Goal: Book appointment/travel/reservation

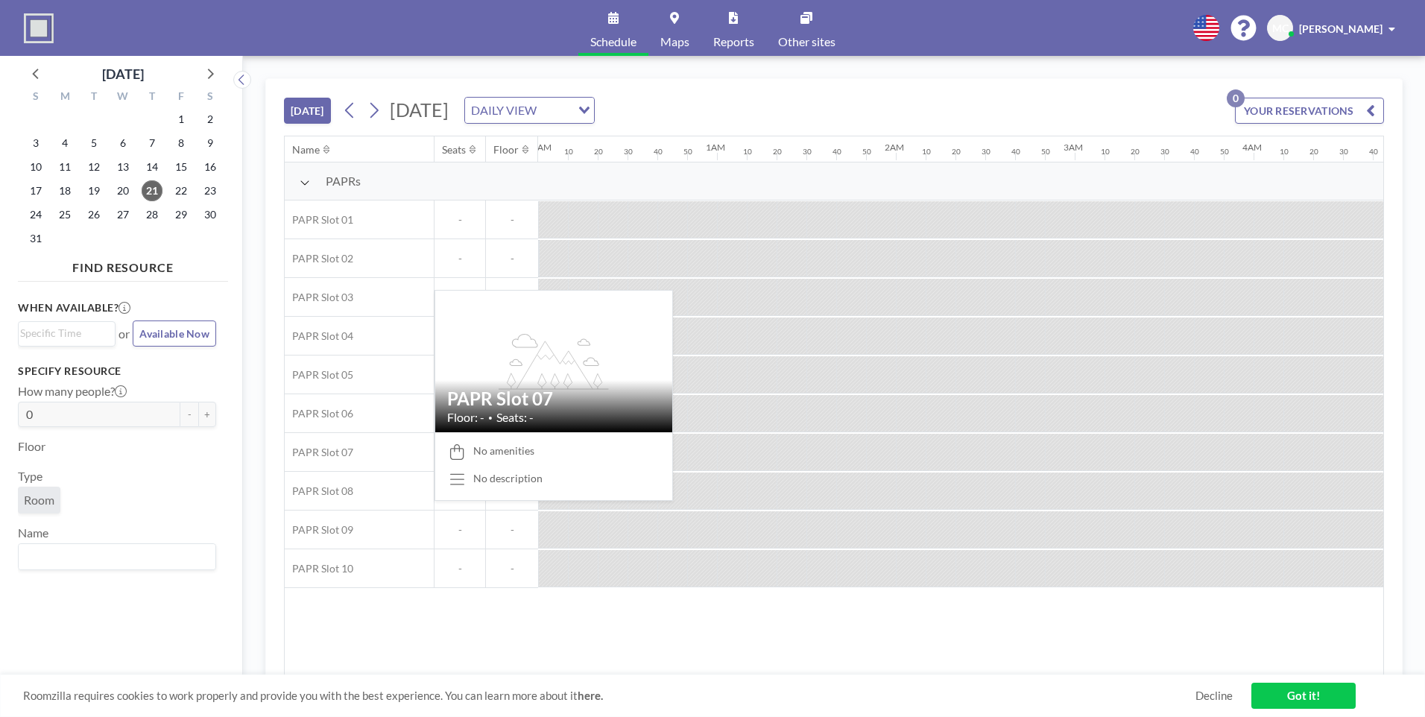
scroll to position [0, 1759]
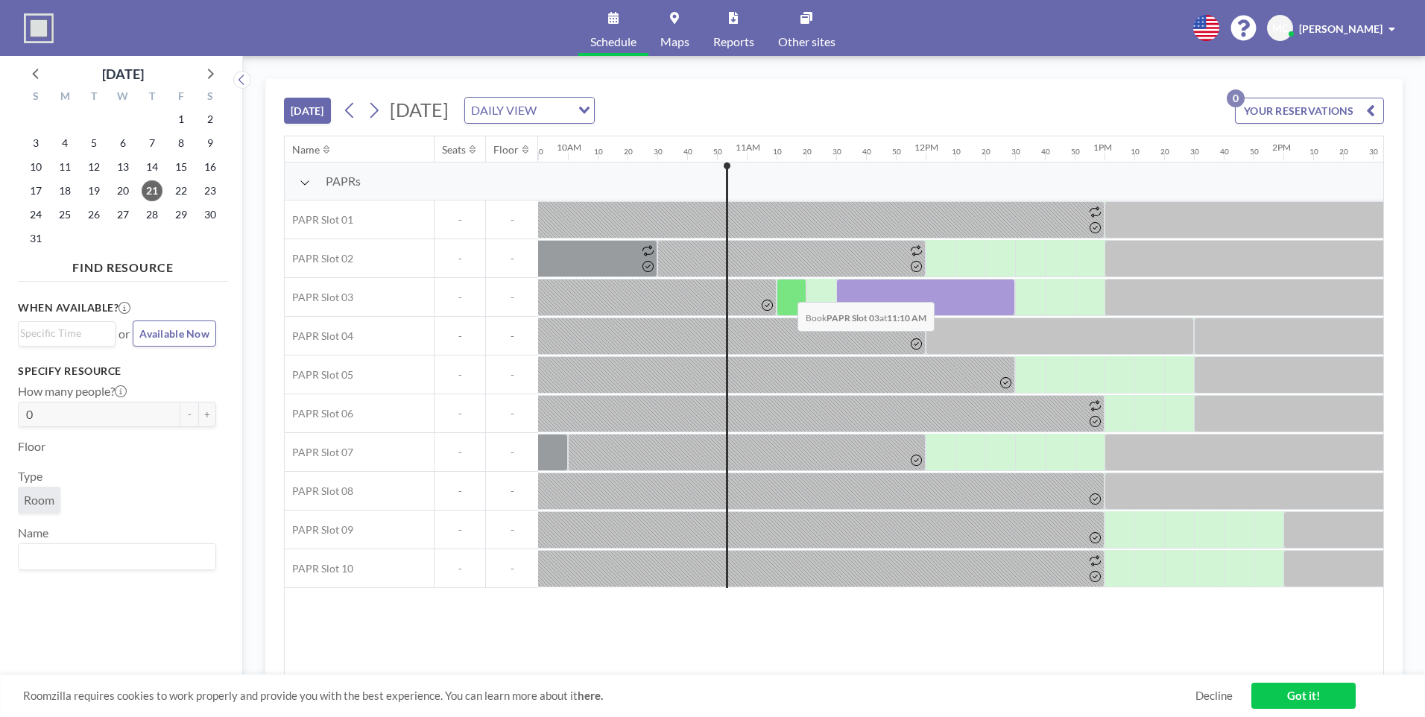
drag, startPoint x: 803, startPoint y: 289, endPoint x: 786, endPoint y: 291, distance: 17.2
click at [786, 291] on div at bounding box center [792, 297] width 30 height 37
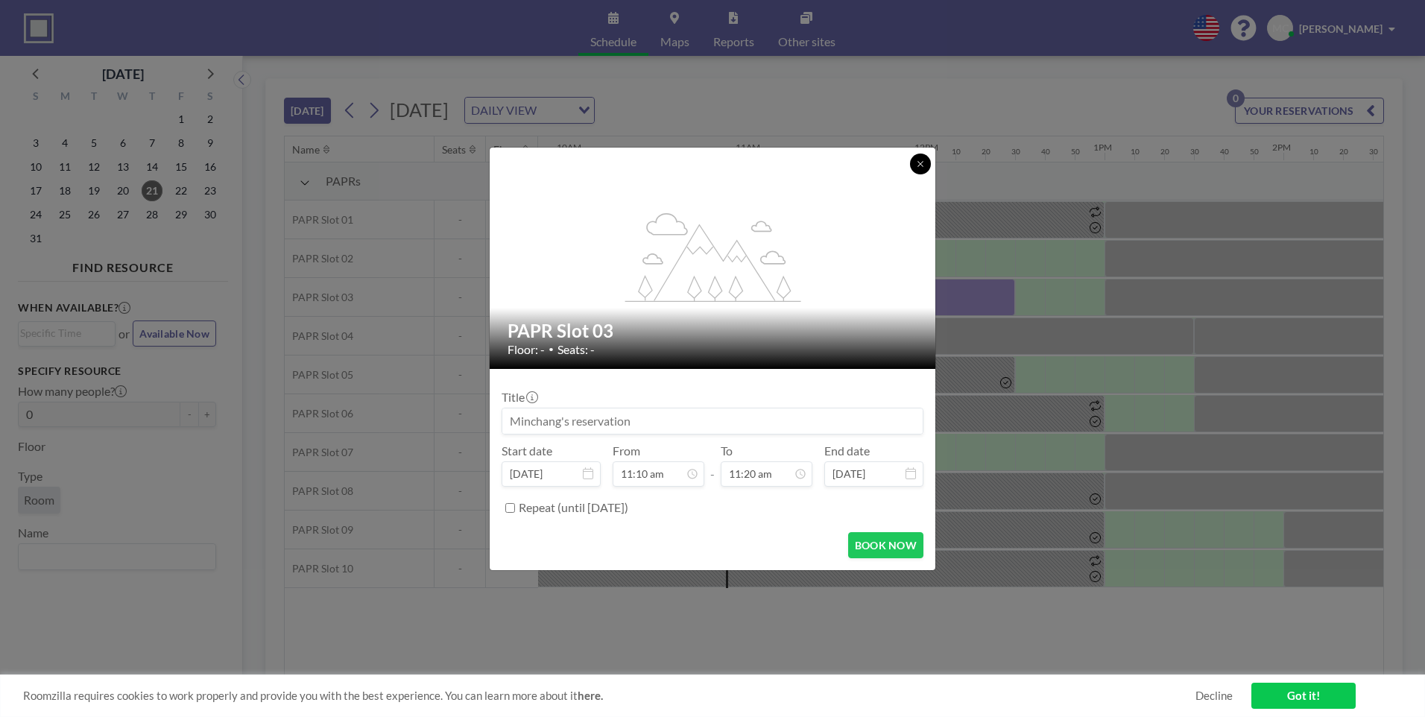
drag, startPoint x: 926, startPoint y: 165, endPoint x: 883, endPoint y: 270, distance: 113.6
click at [923, 165] on button at bounding box center [920, 164] width 21 height 21
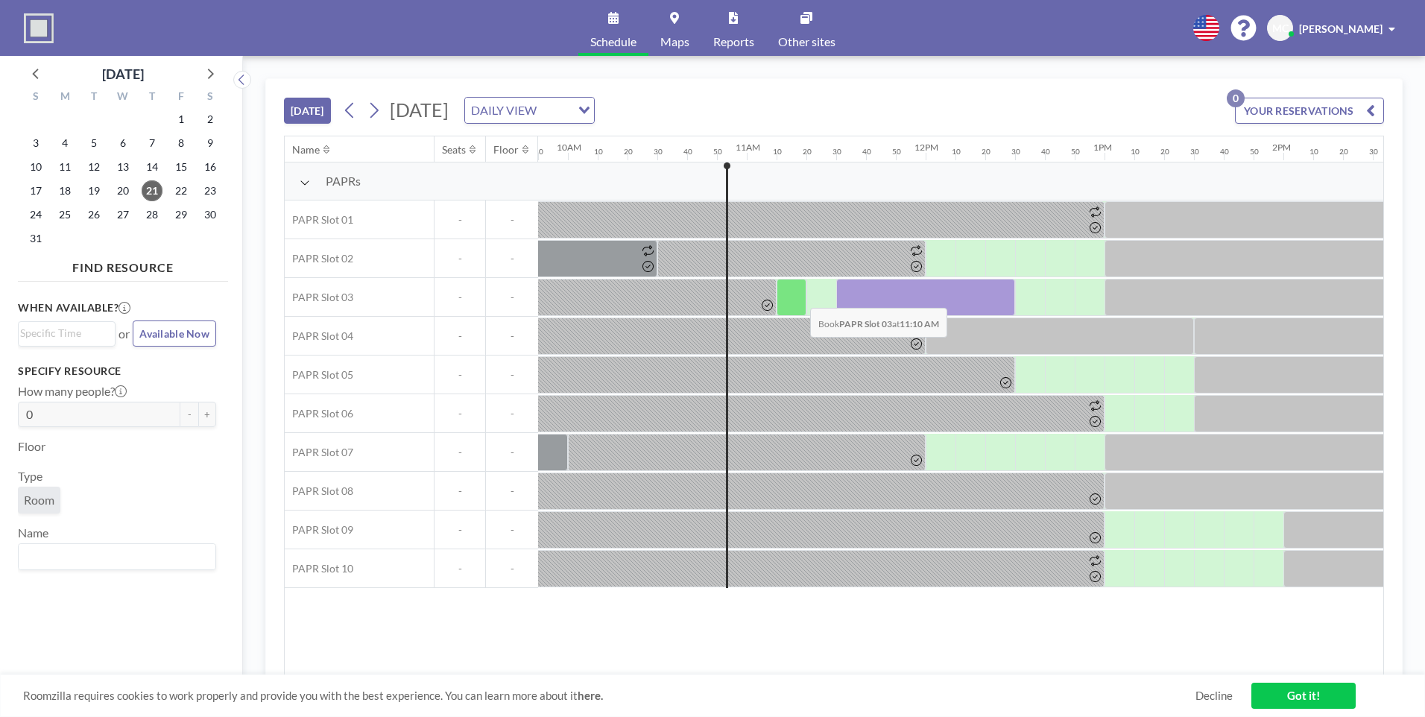
click at [798, 297] on div at bounding box center [792, 297] width 30 height 37
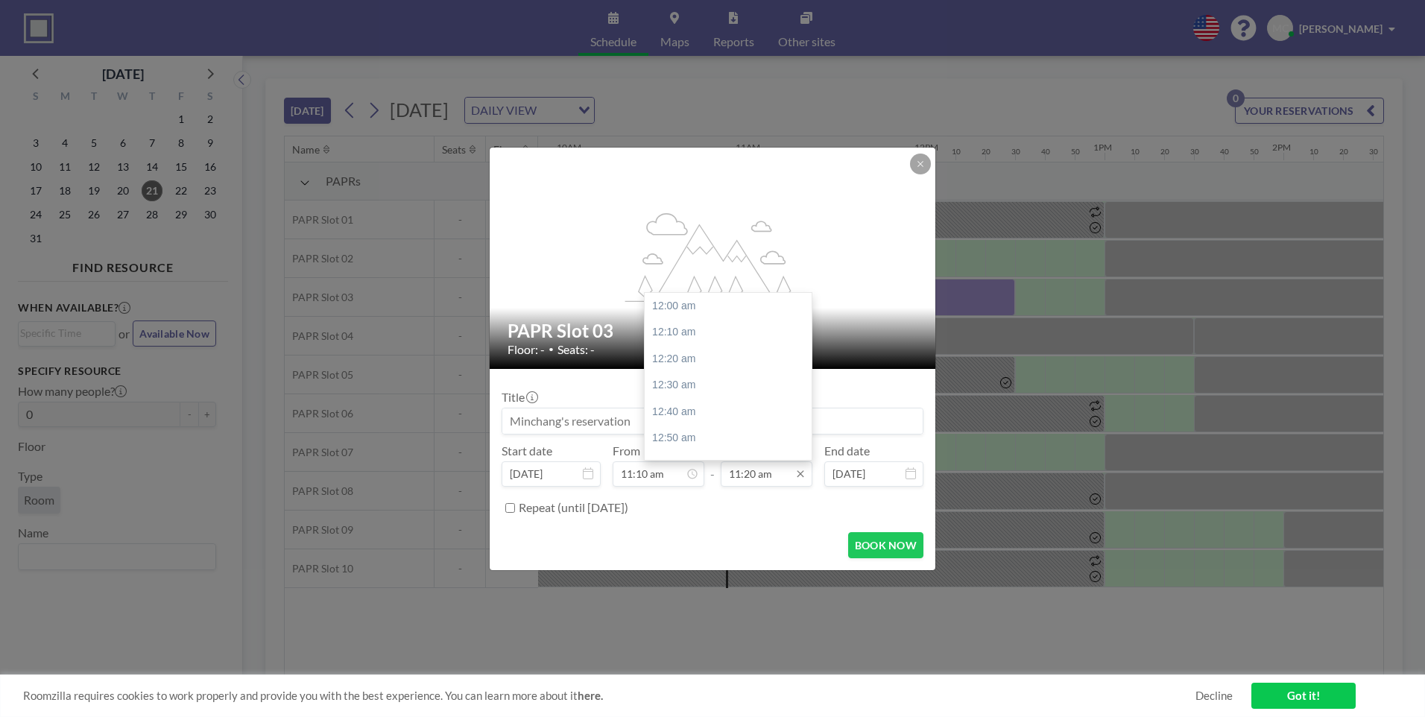
scroll to position [1804, 0]
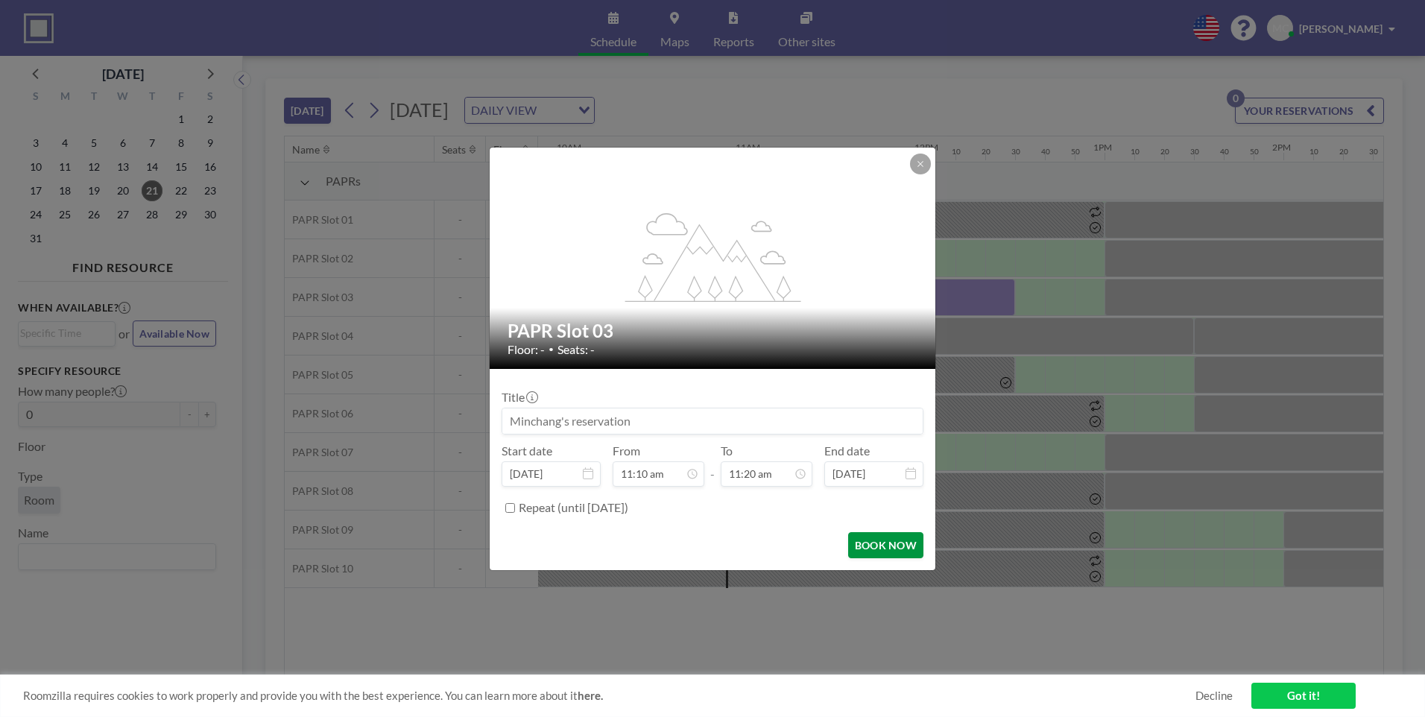
click at [862, 544] on button "BOOK NOW" at bounding box center [885, 545] width 75 height 26
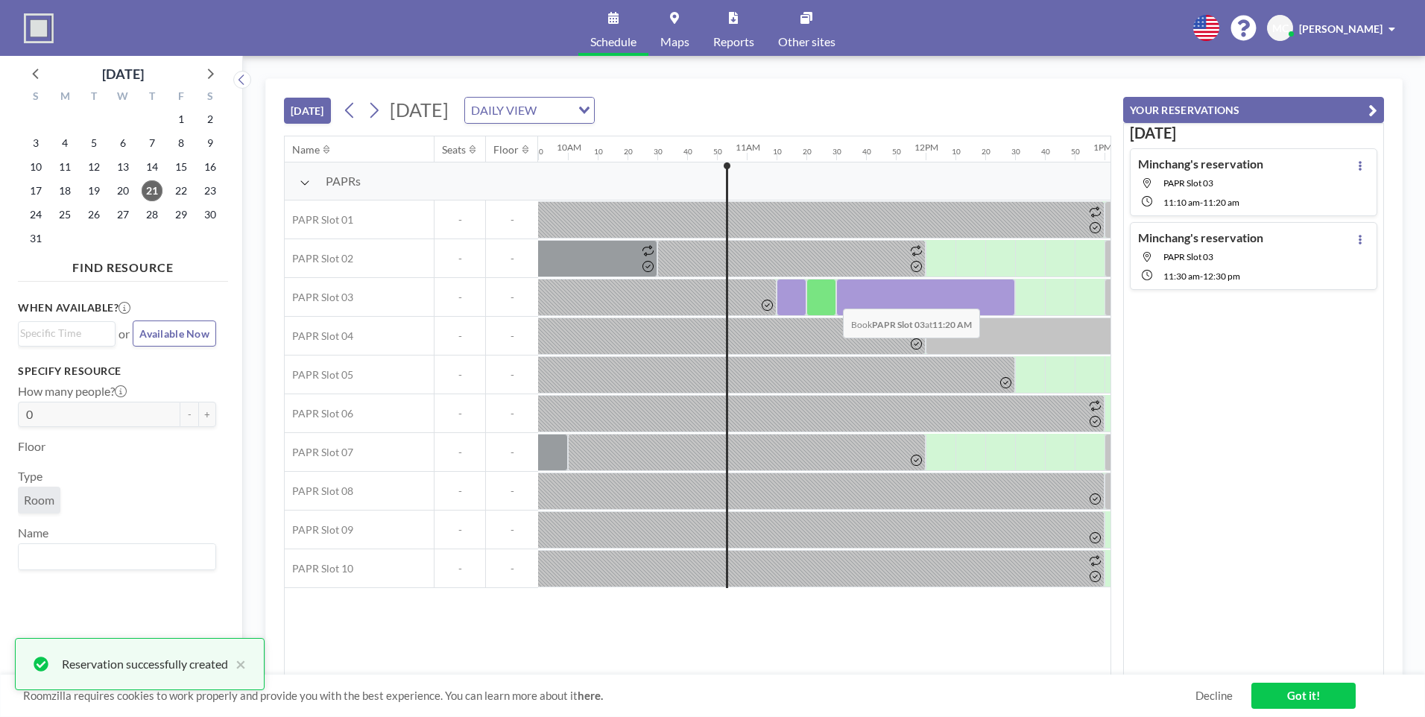
click at [826, 300] on div at bounding box center [821, 297] width 30 height 37
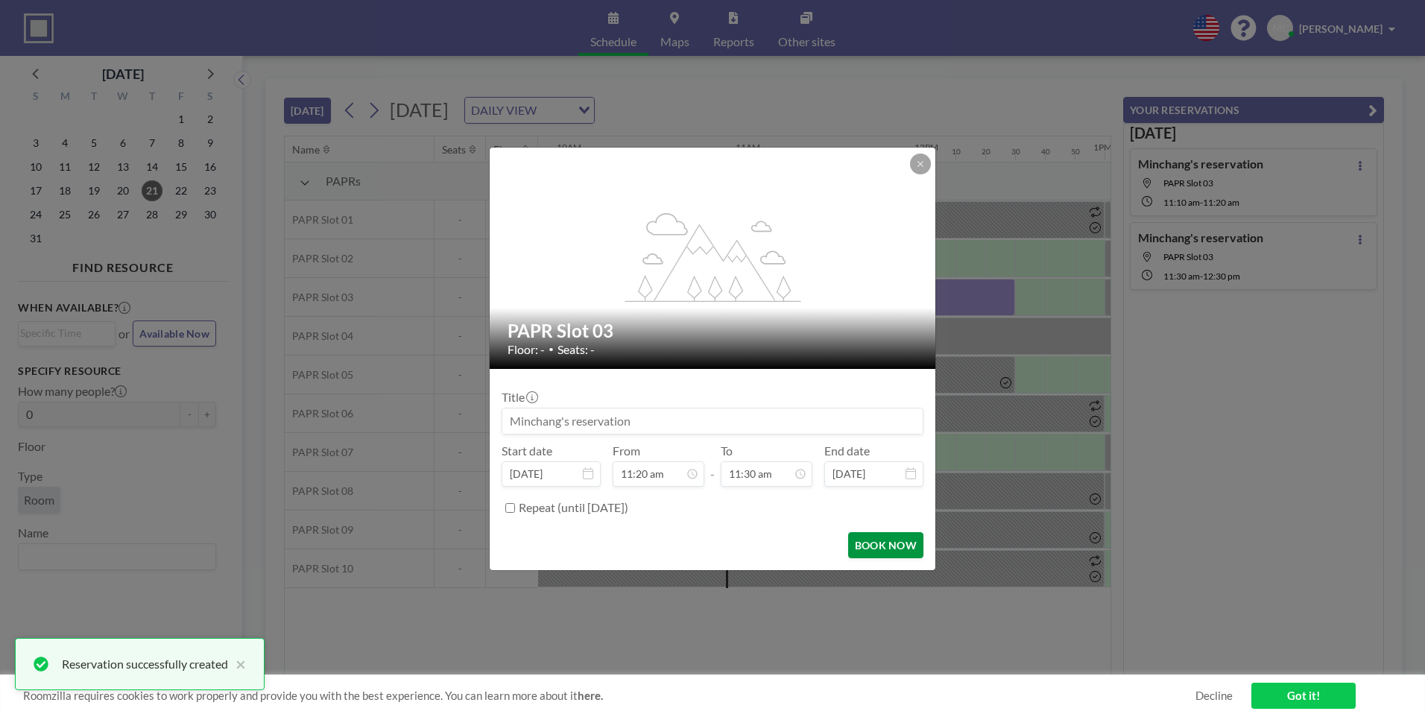
click at [905, 544] on button "BOOK NOW" at bounding box center [885, 545] width 75 height 26
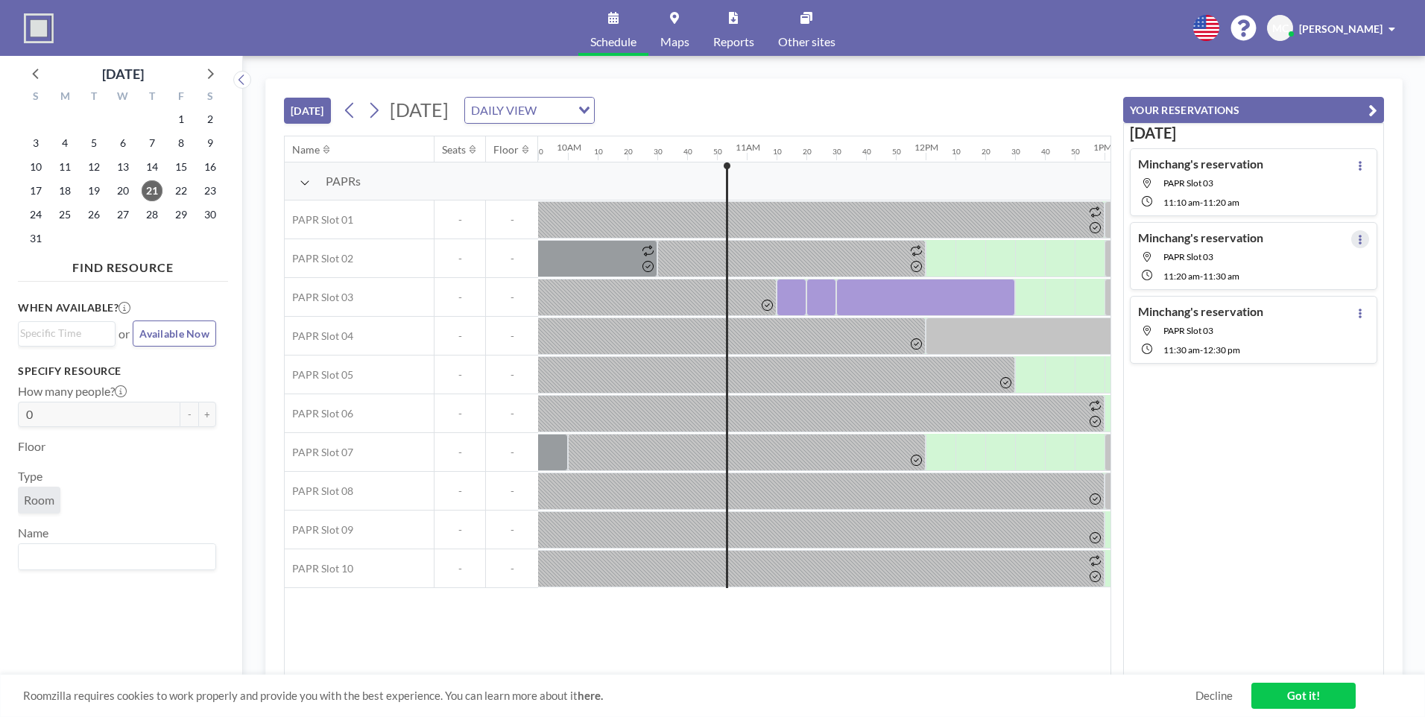
click at [1357, 239] on button at bounding box center [1360, 239] width 18 height 18
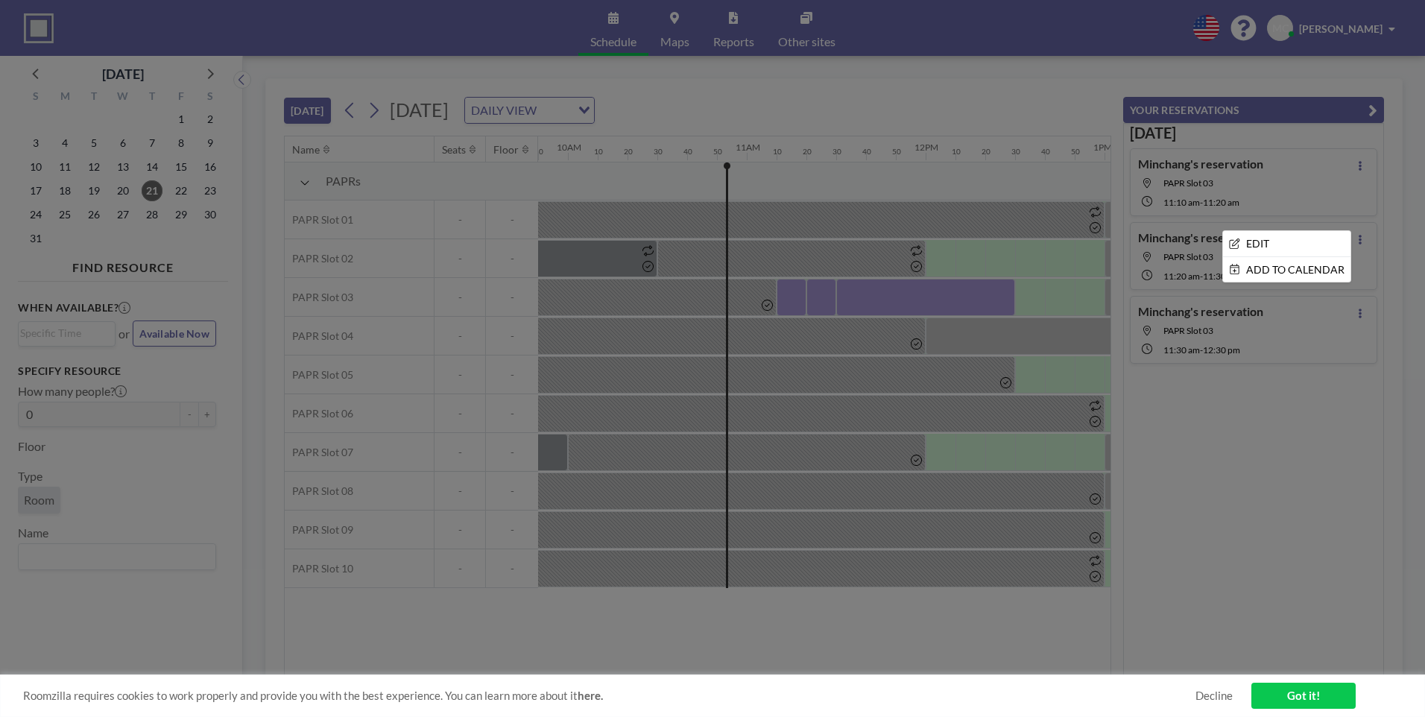
click at [1308, 396] on div at bounding box center [712, 358] width 1425 height 717
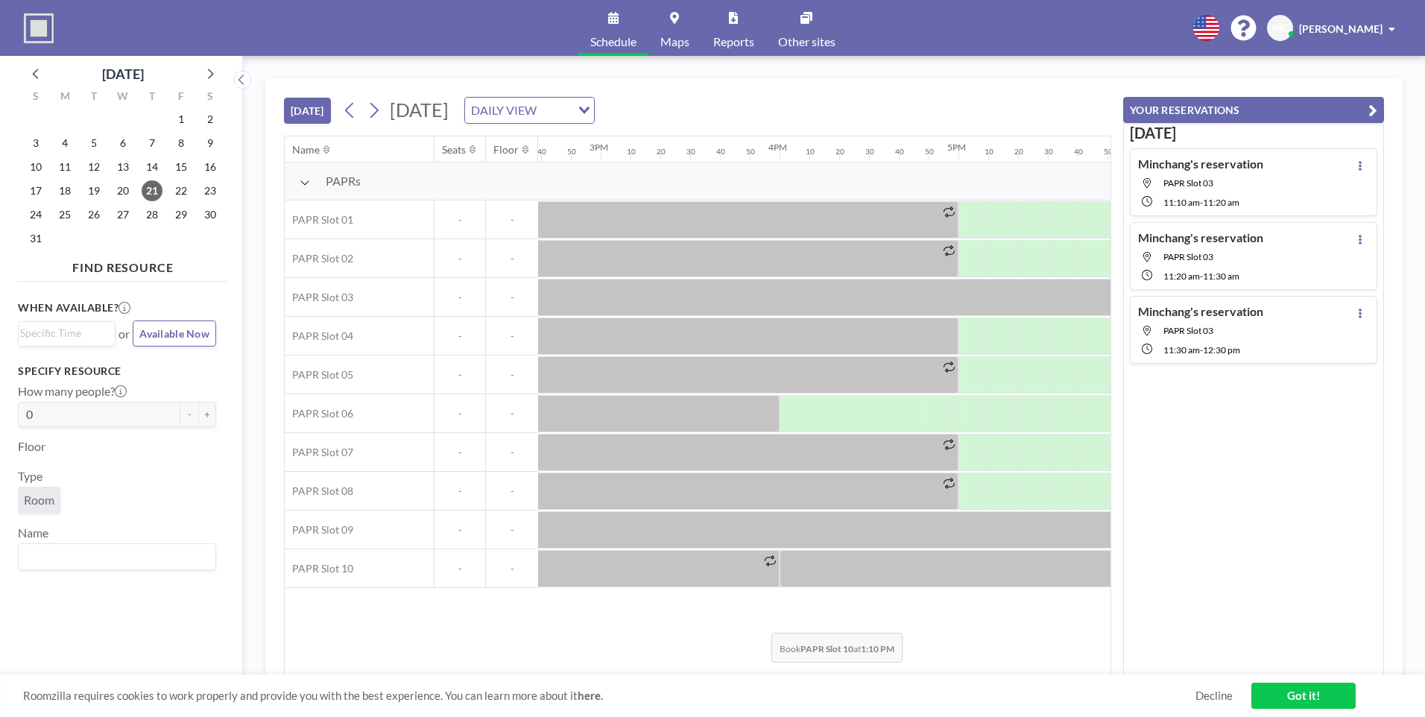
scroll to position [0, 2612]
click at [1360, 236] on button at bounding box center [1360, 239] width 18 height 18
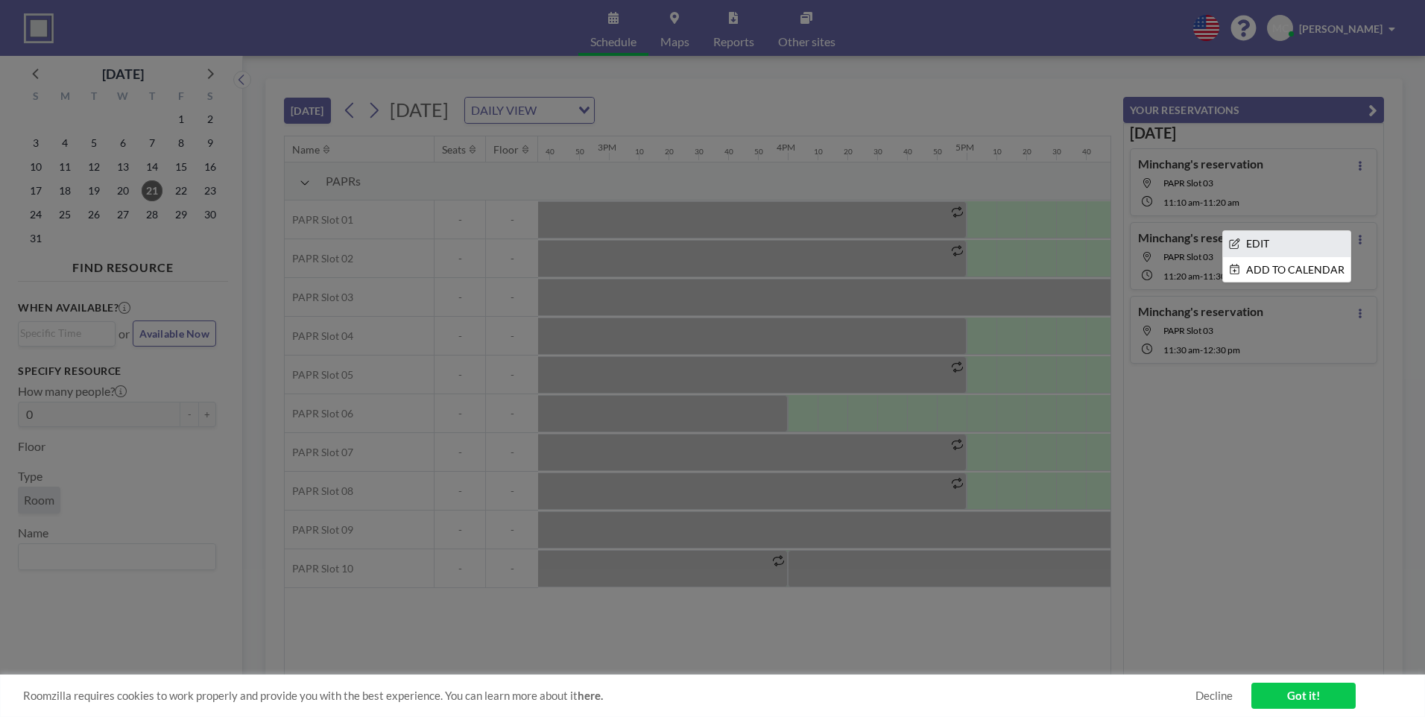
click at [1301, 233] on li "EDIT" at bounding box center [1286, 243] width 127 height 25
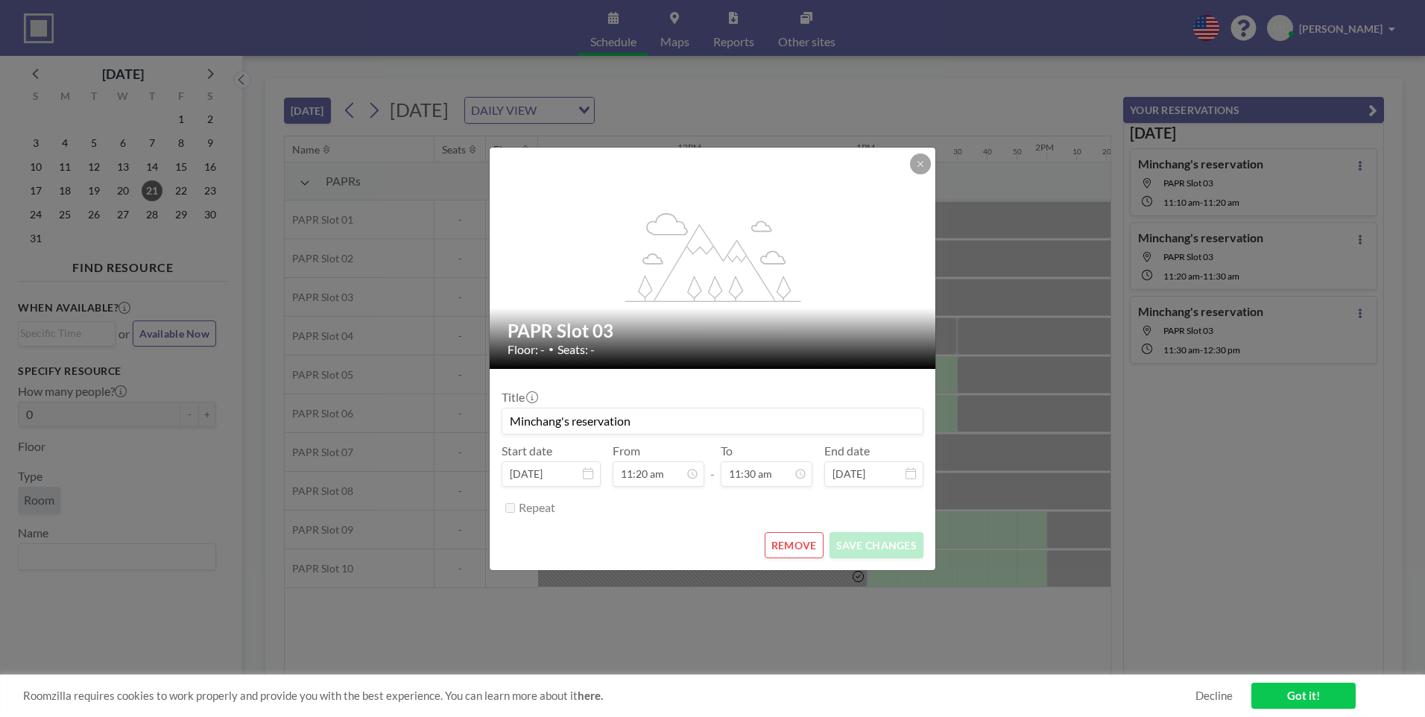
scroll to position [0, 1998]
click at [793, 546] on button "REMOVE" at bounding box center [794, 545] width 59 height 26
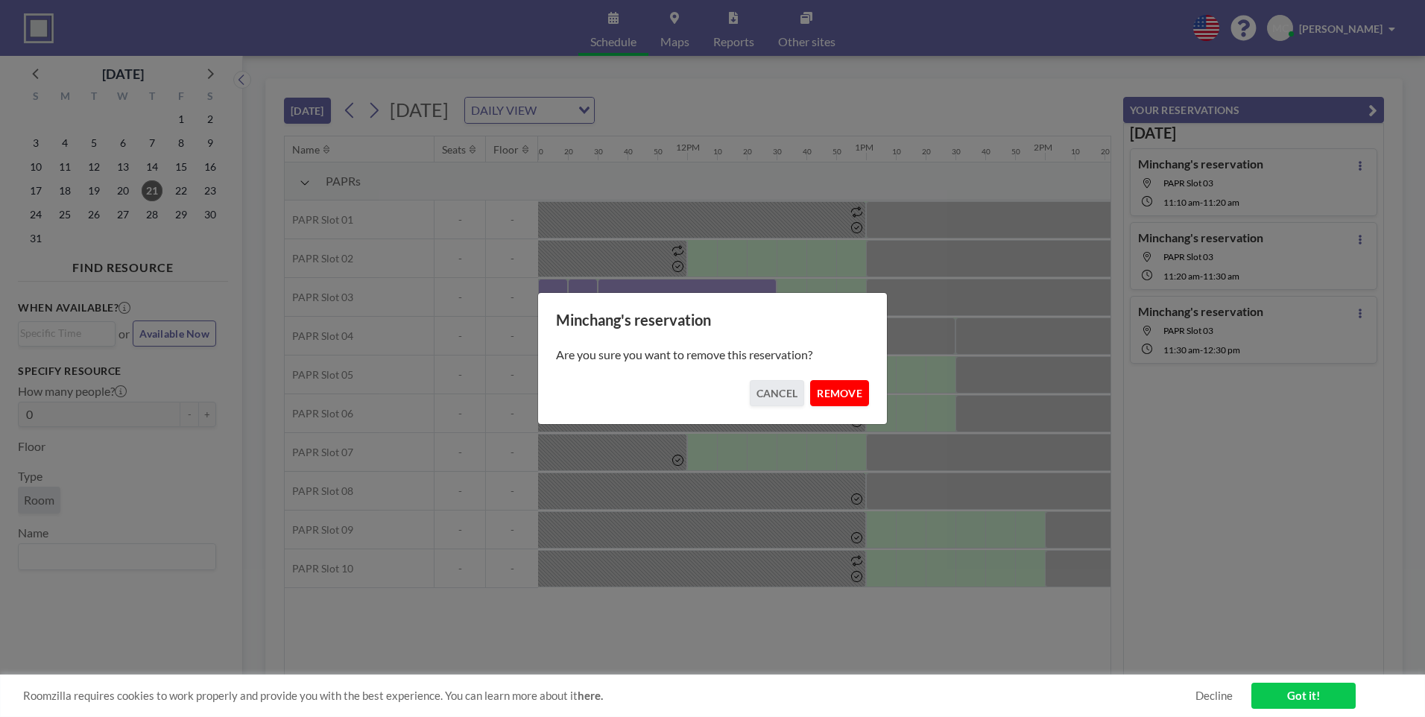
click at [836, 394] on button "REMOVE" at bounding box center [839, 393] width 59 height 26
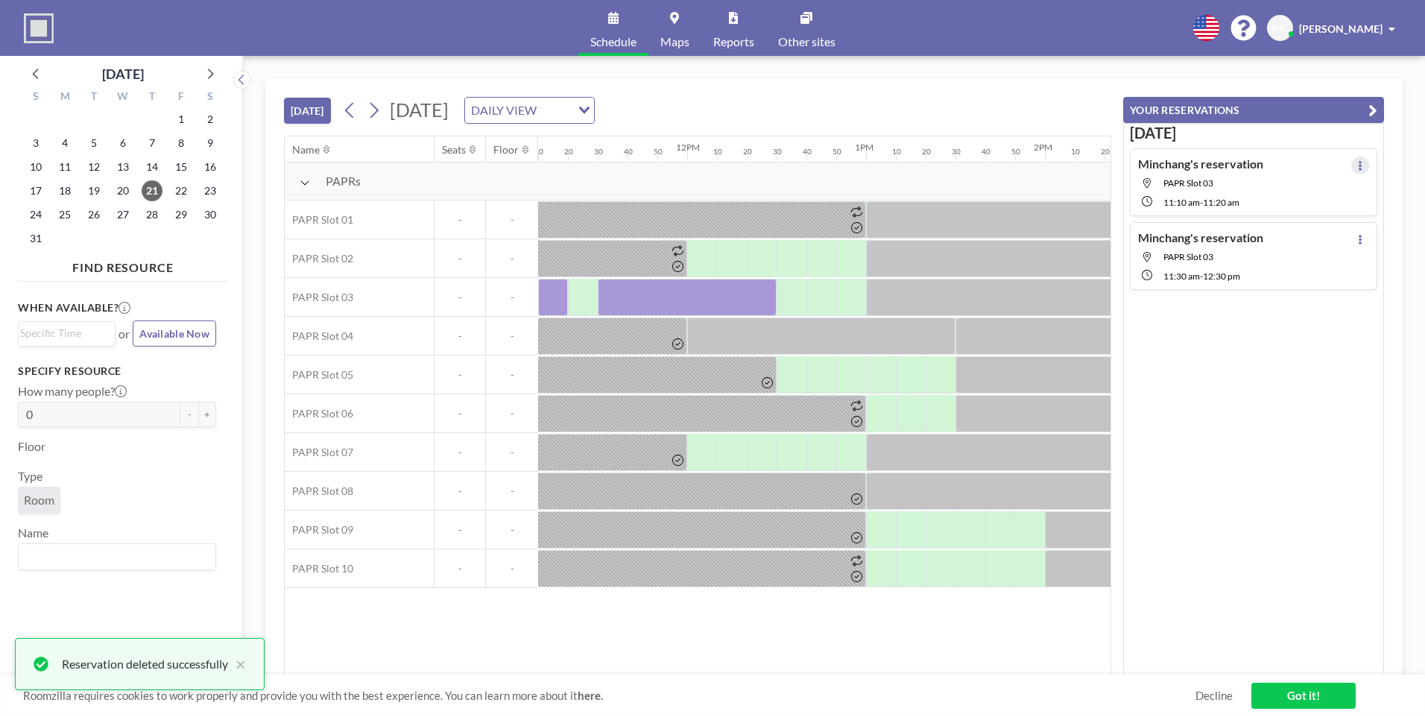
click at [1354, 172] on button at bounding box center [1360, 166] width 18 height 18
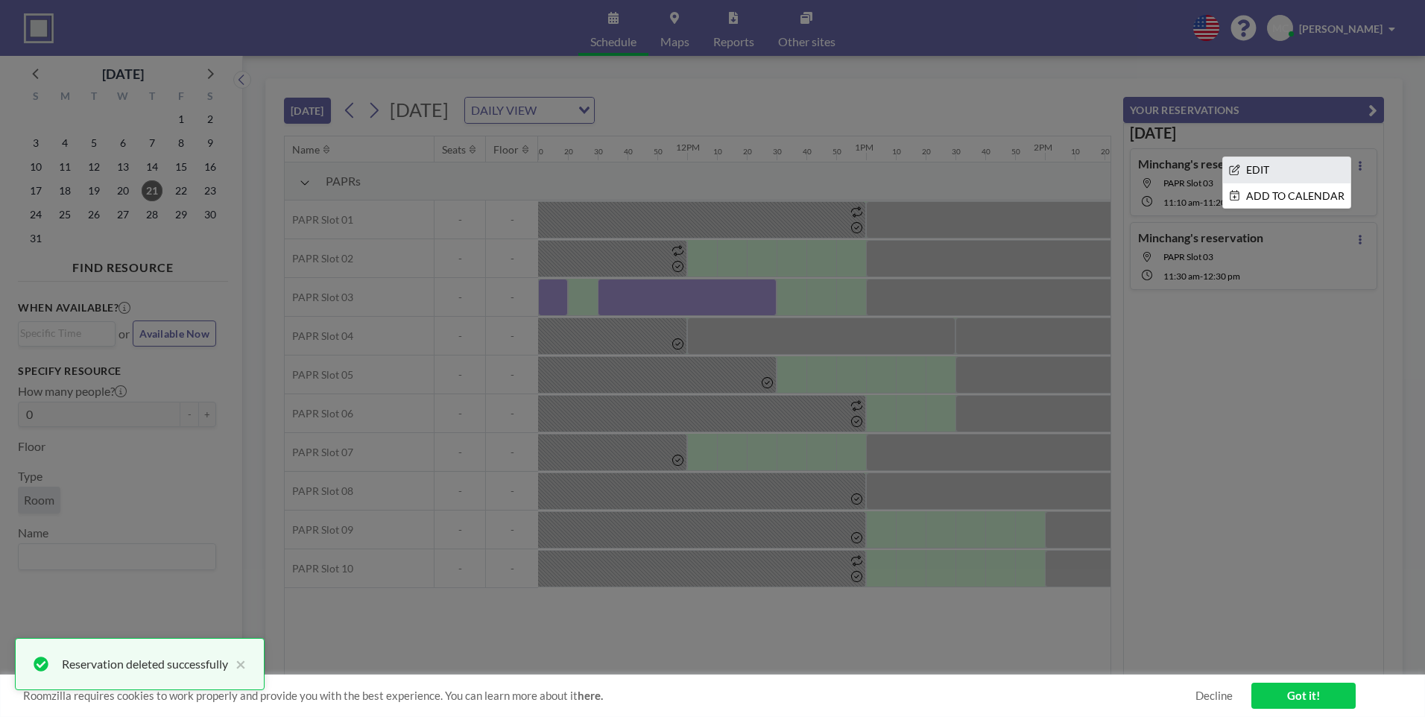
click at [1289, 178] on li "EDIT" at bounding box center [1286, 169] width 127 height 25
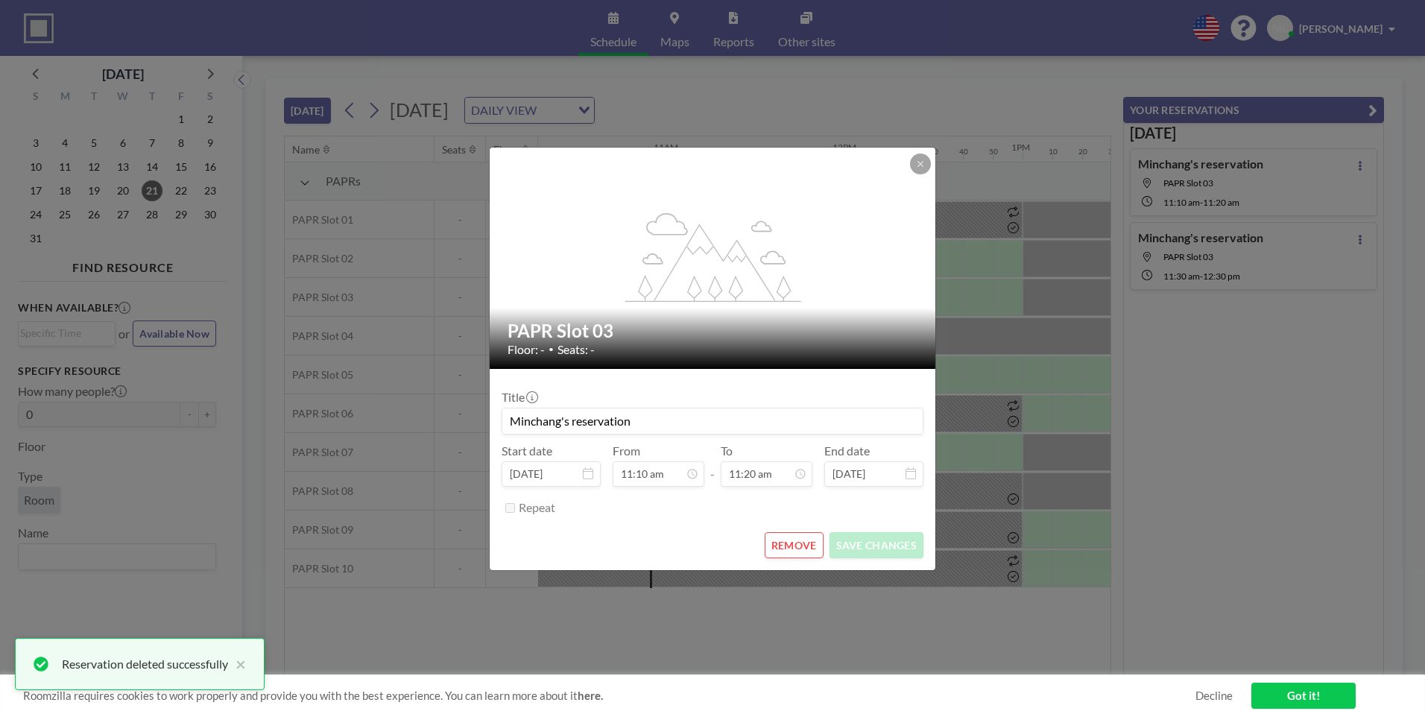
click at [788, 547] on button "REMOVE" at bounding box center [794, 545] width 59 height 26
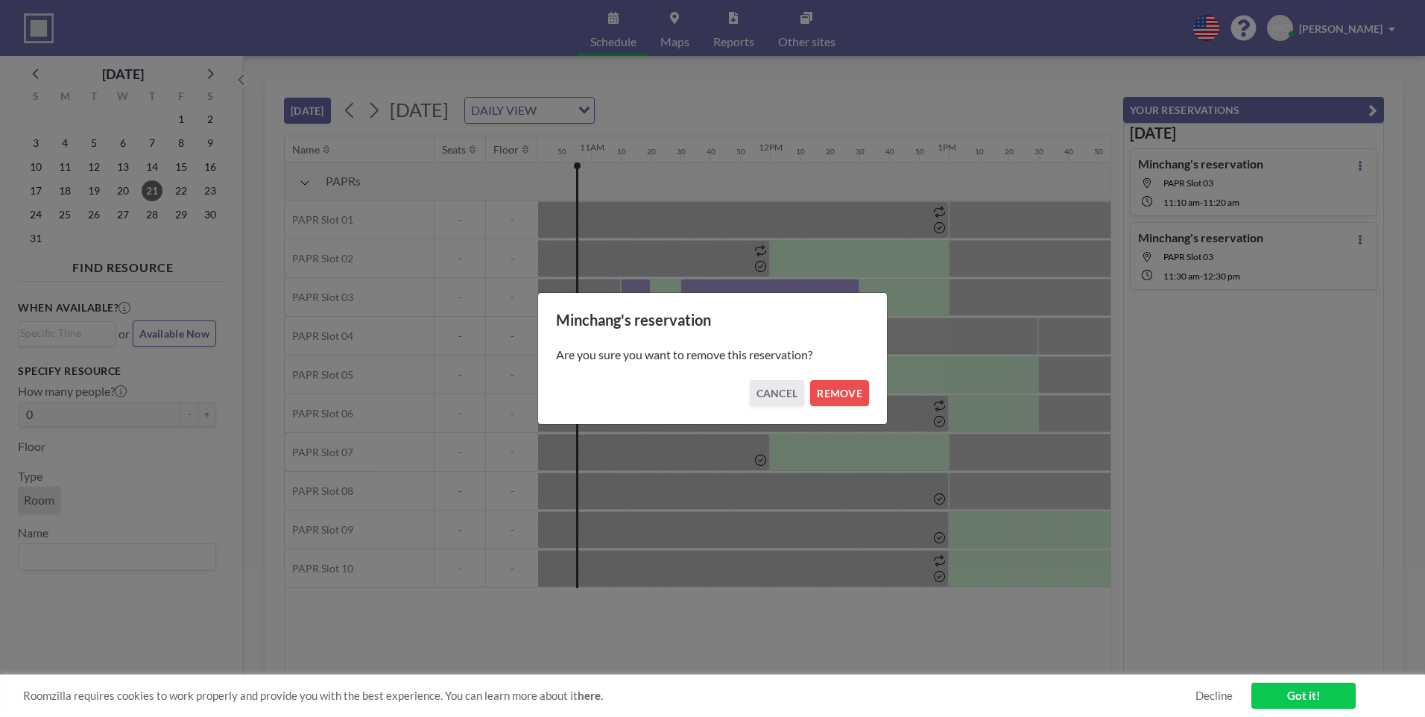
scroll to position [0, 1968]
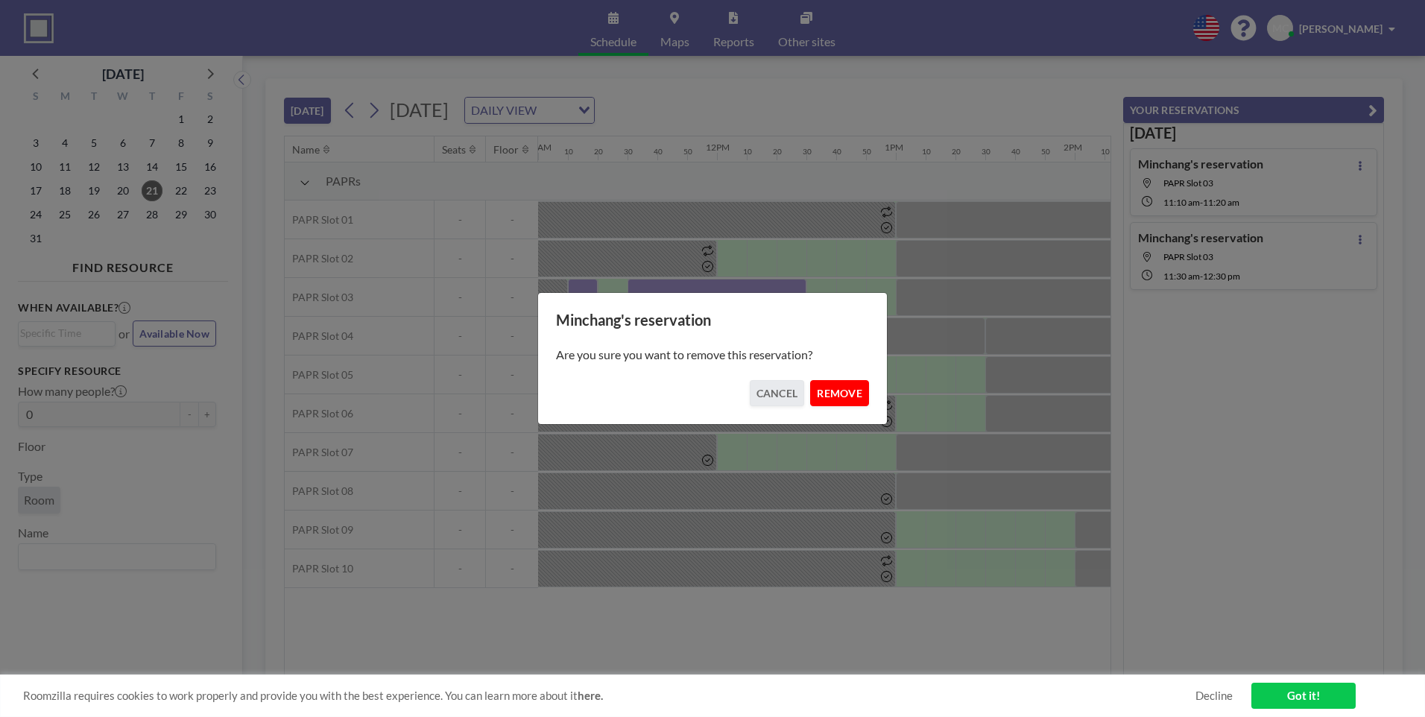
click at [827, 391] on button "REMOVE" at bounding box center [839, 393] width 59 height 26
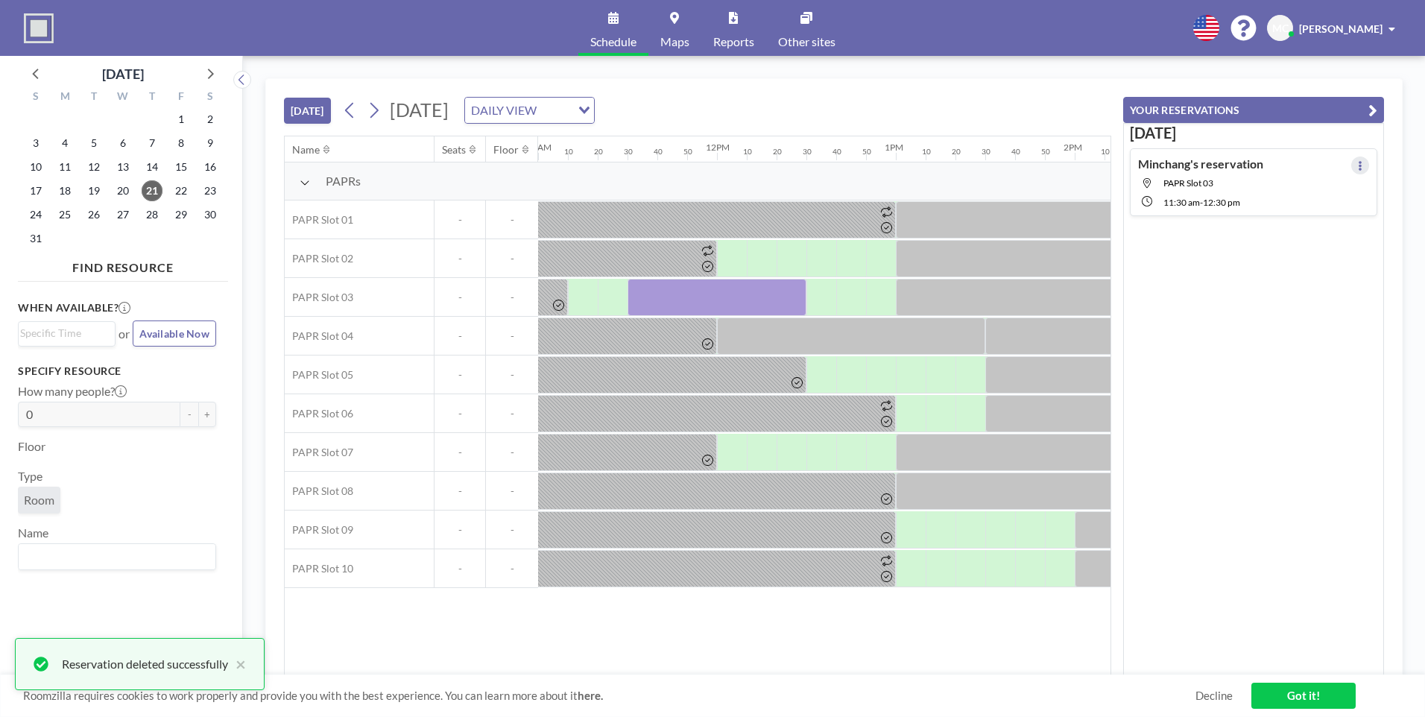
click at [1357, 163] on icon at bounding box center [1360, 166] width 6 height 10
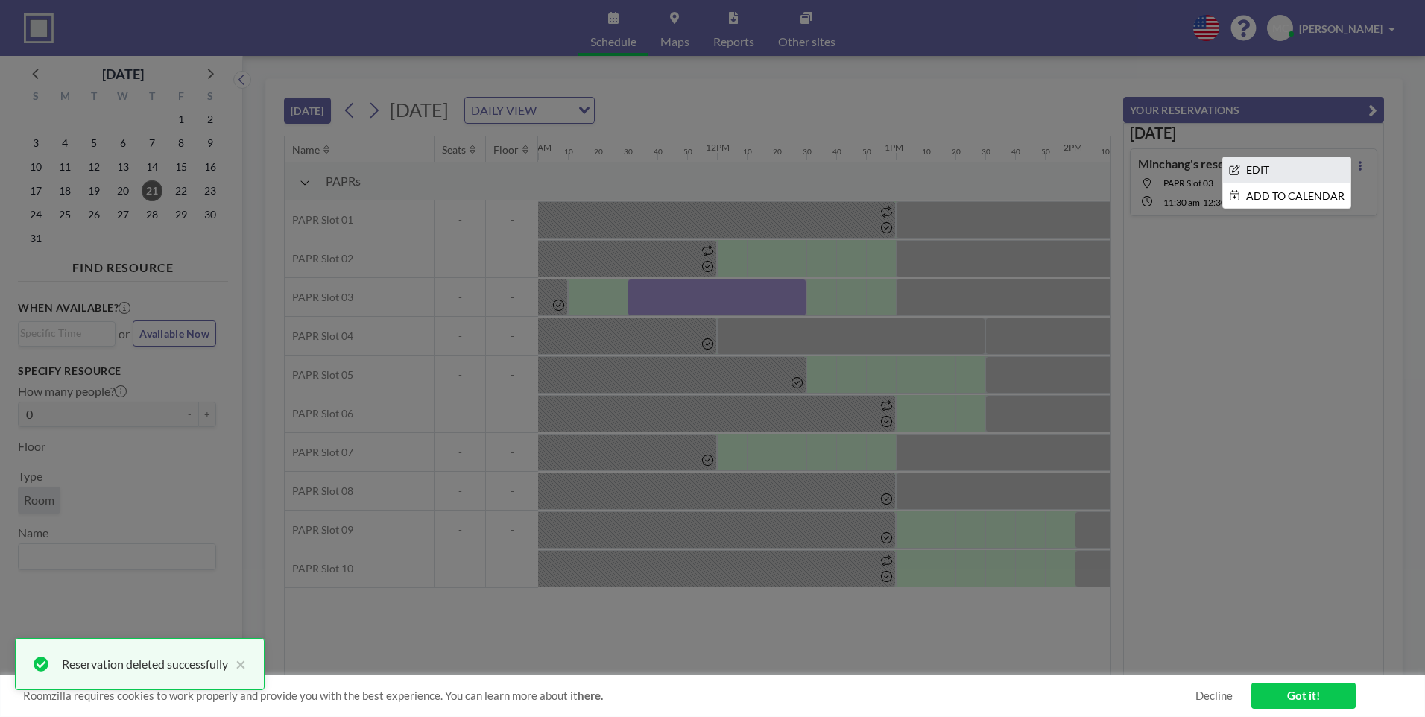
click at [1311, 171] on li "EDIT" at bounding box center [1286, 169] width 127 height 25
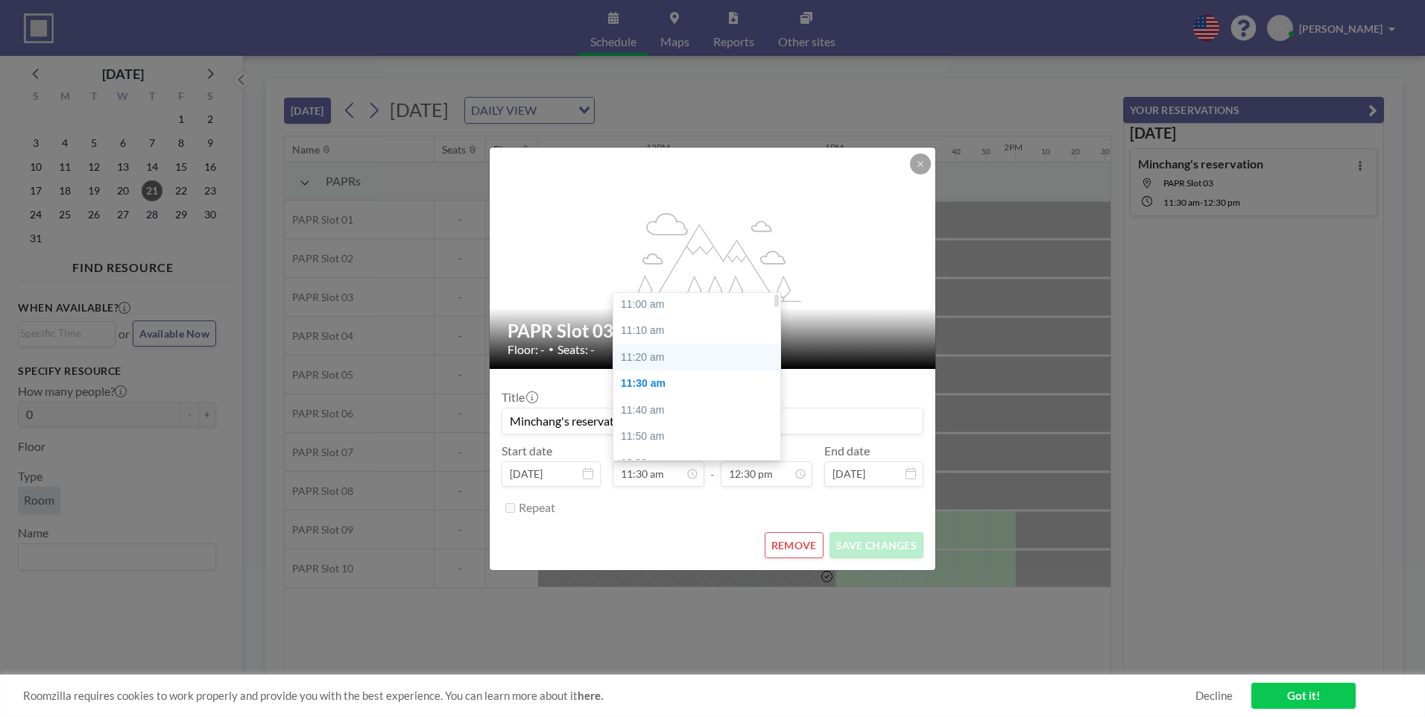
scroll to position [0, 0]
click at [673, 341] on div "11:10 am" at bounding box center [700, 332] width 174 height 27
type input "11:10 am"
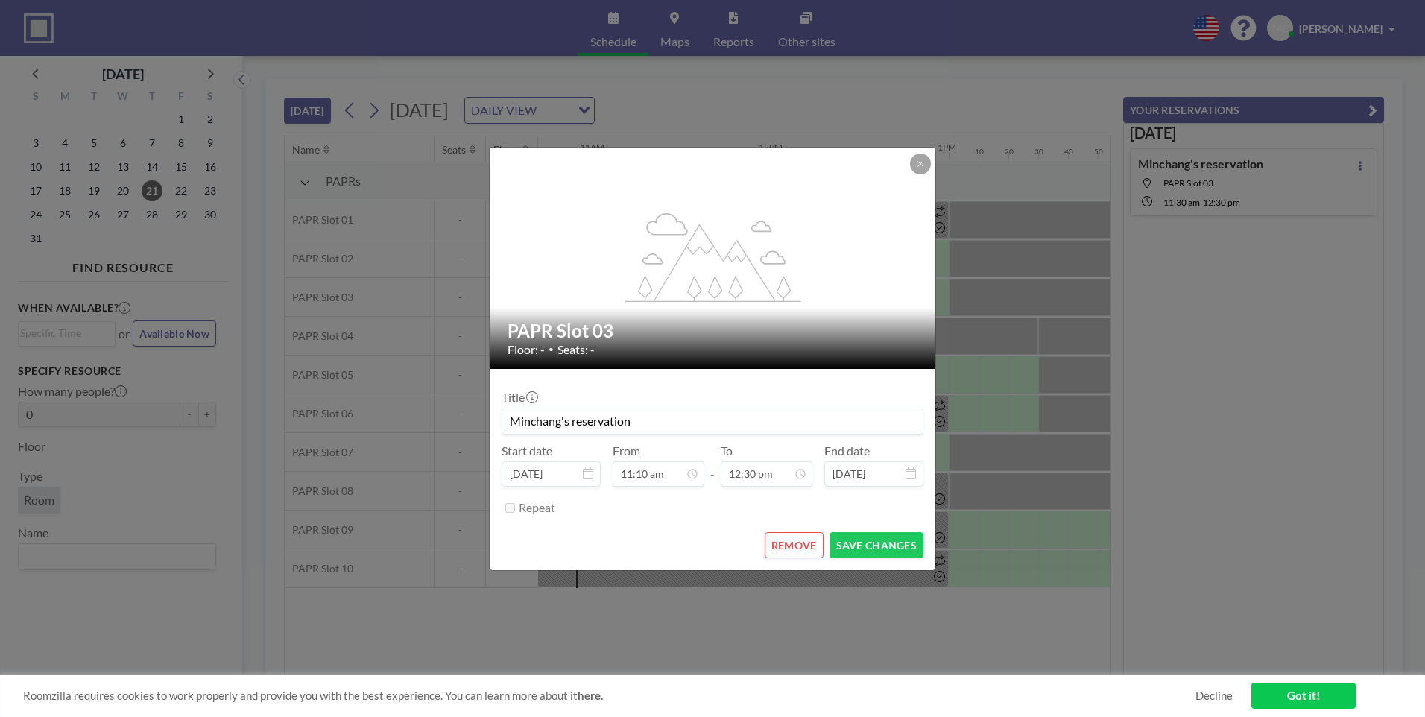
scroll to position [0, 1968]
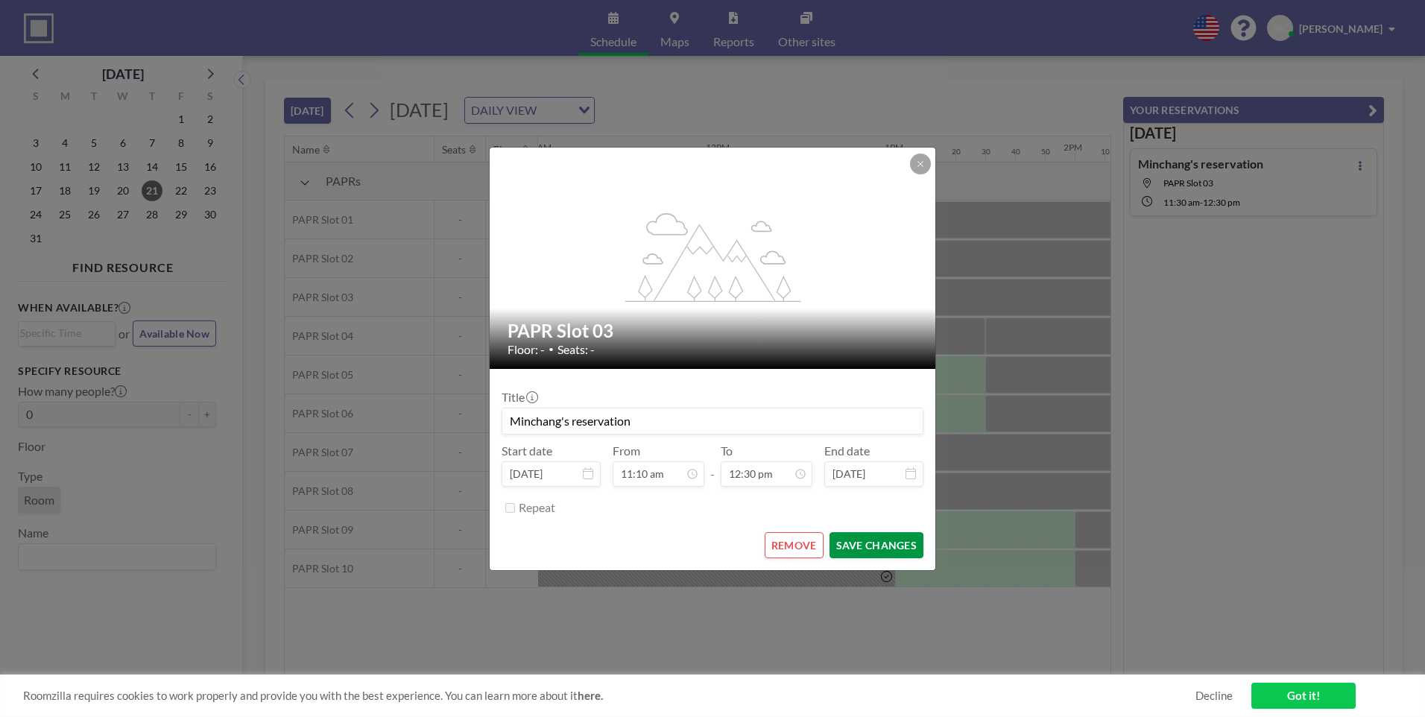
click at [871, 546] on button "SAVE CHANGES" at bounding box center [877, 545] width 94 height 26
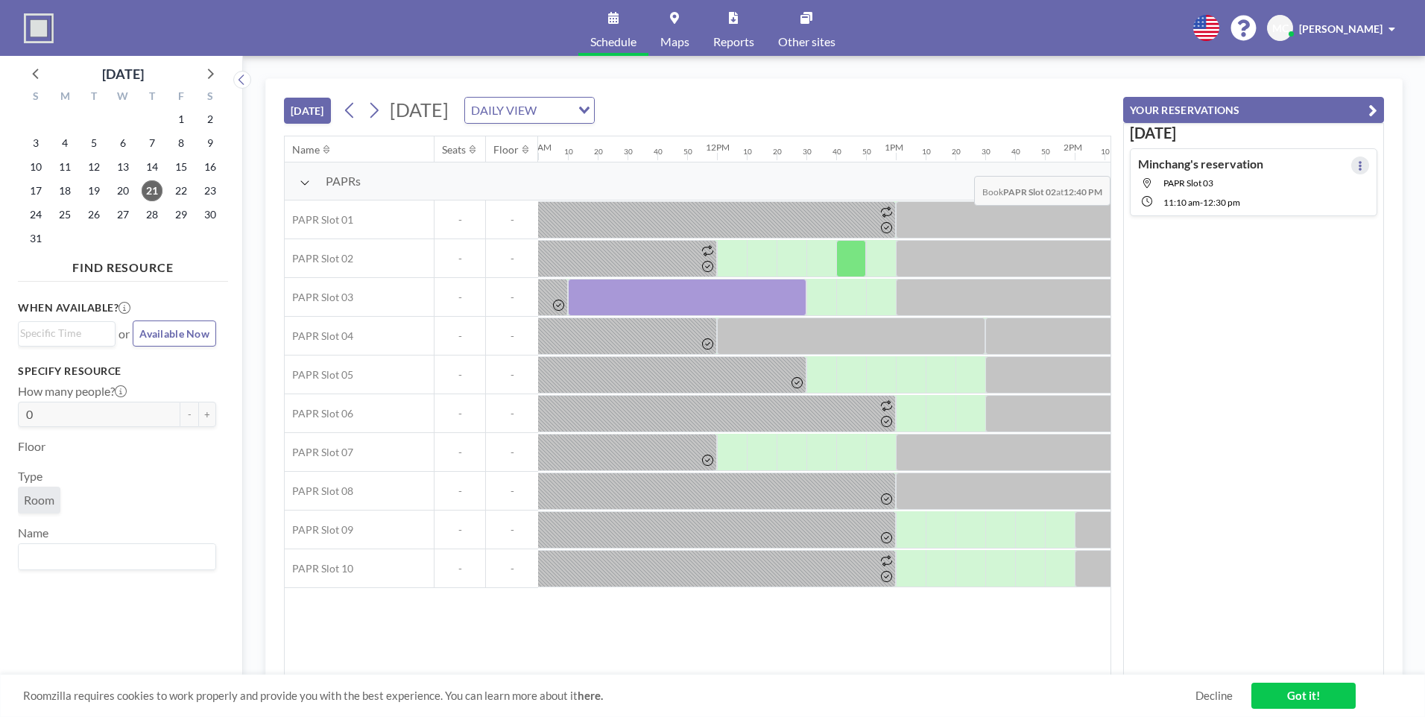
click at [1357, 165] on icon at bounding box center [1360, 166] width 6 height 10
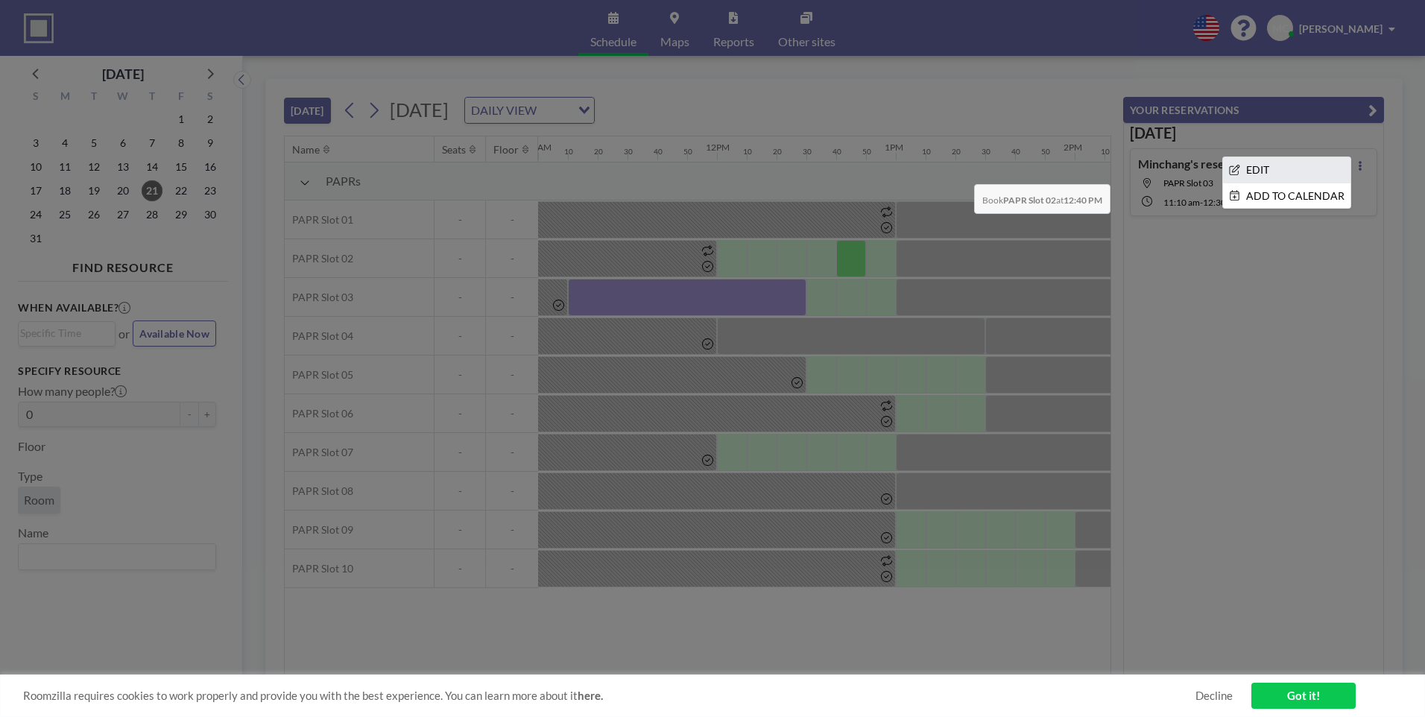
click at [1272, 173] on li "EDIT" at bounding box center [1286, 169] width 127 height 25
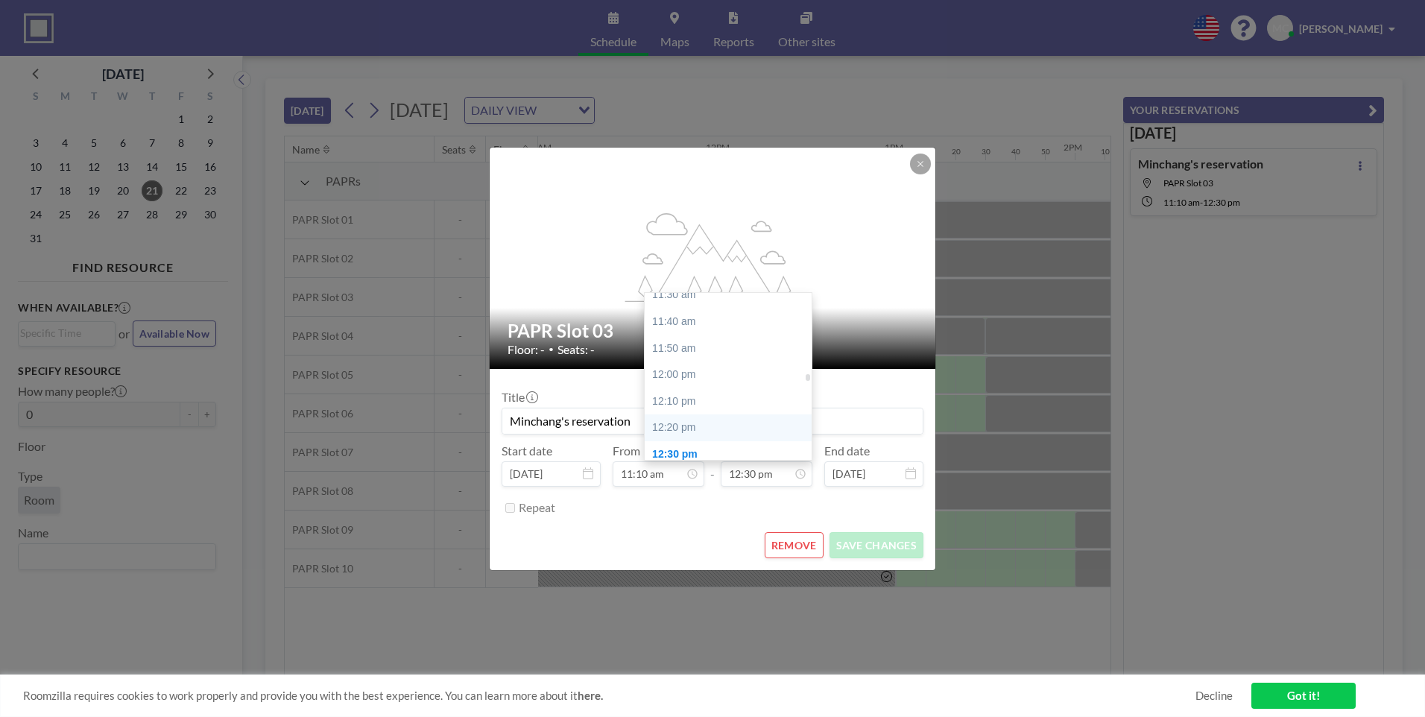
scroll to position [1916, 0]
click at [702, 423] on div "12:50 pm" at bounding box center [732, 433] width 174 height 27
type input "12:50 pm"
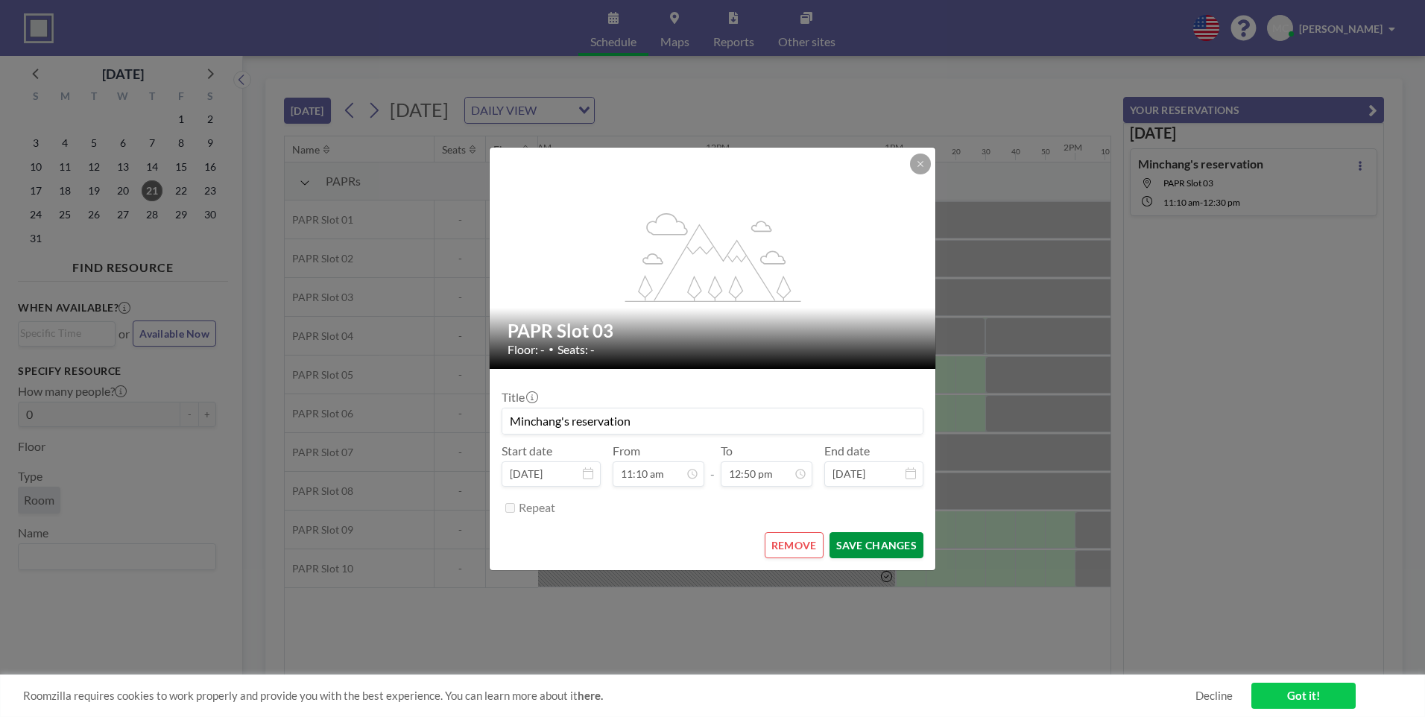
scroll to position [0, 0]
click at [874, 538] on button "SAVE CHANGES" at bounding box center [877, 545] width 94 height 26
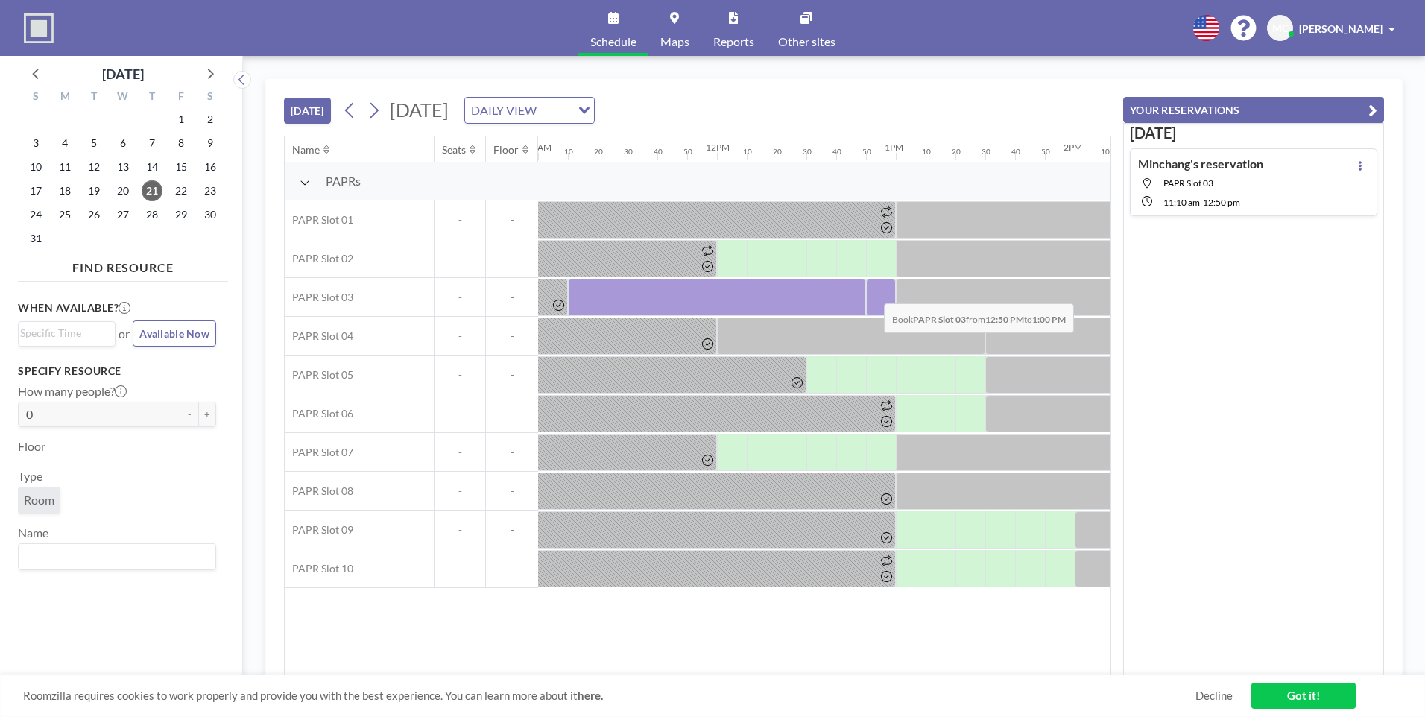
click at [872, 292] on div at bounding box center [881, 297] width 30 height 37
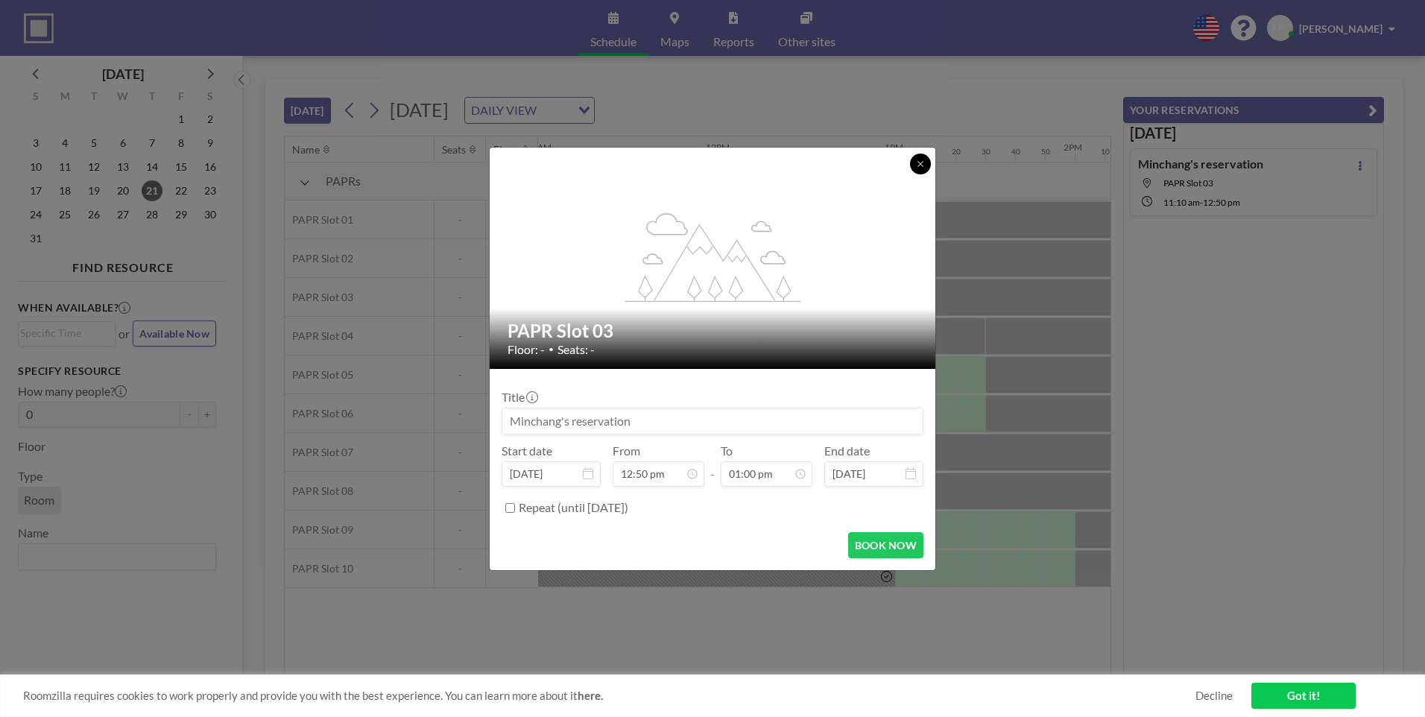
click at [930, 169] on div at bounding box center [920, 164] width 21 height 21
click at [924, 169] on button at bounding box center [920, 164] width 21 height 21
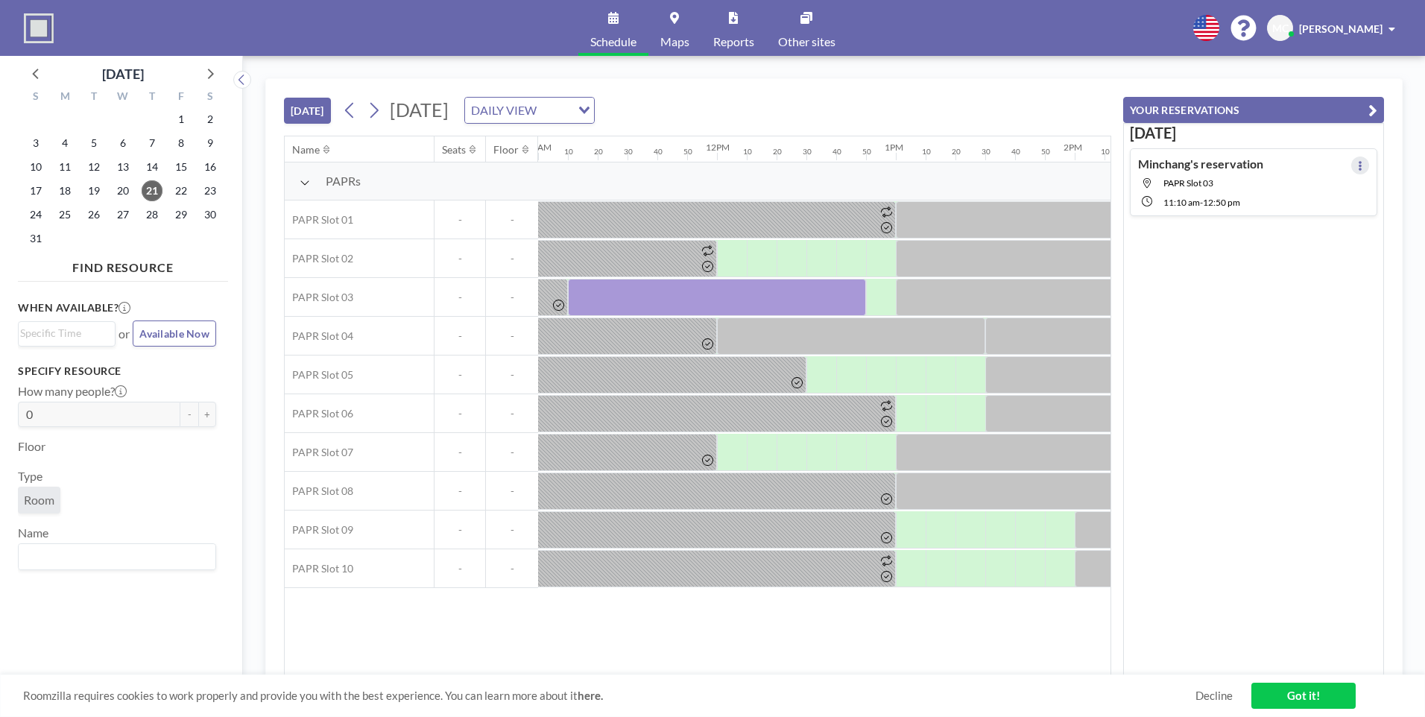
click at [1351, 165] on button at bounding box center [1360, 166] width 18 height 18
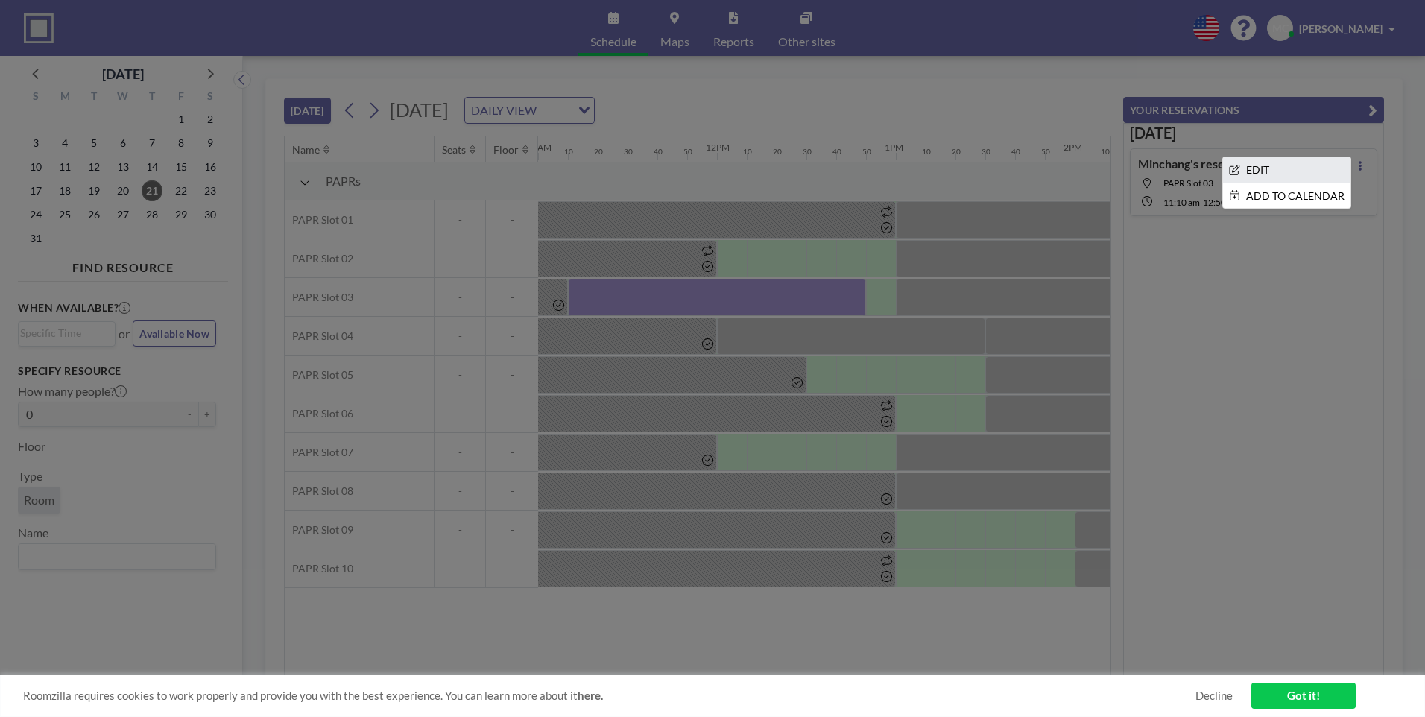
click at [1310, 177] on li "EDIT" at bounding box center [1286, 169] width 127 height 25
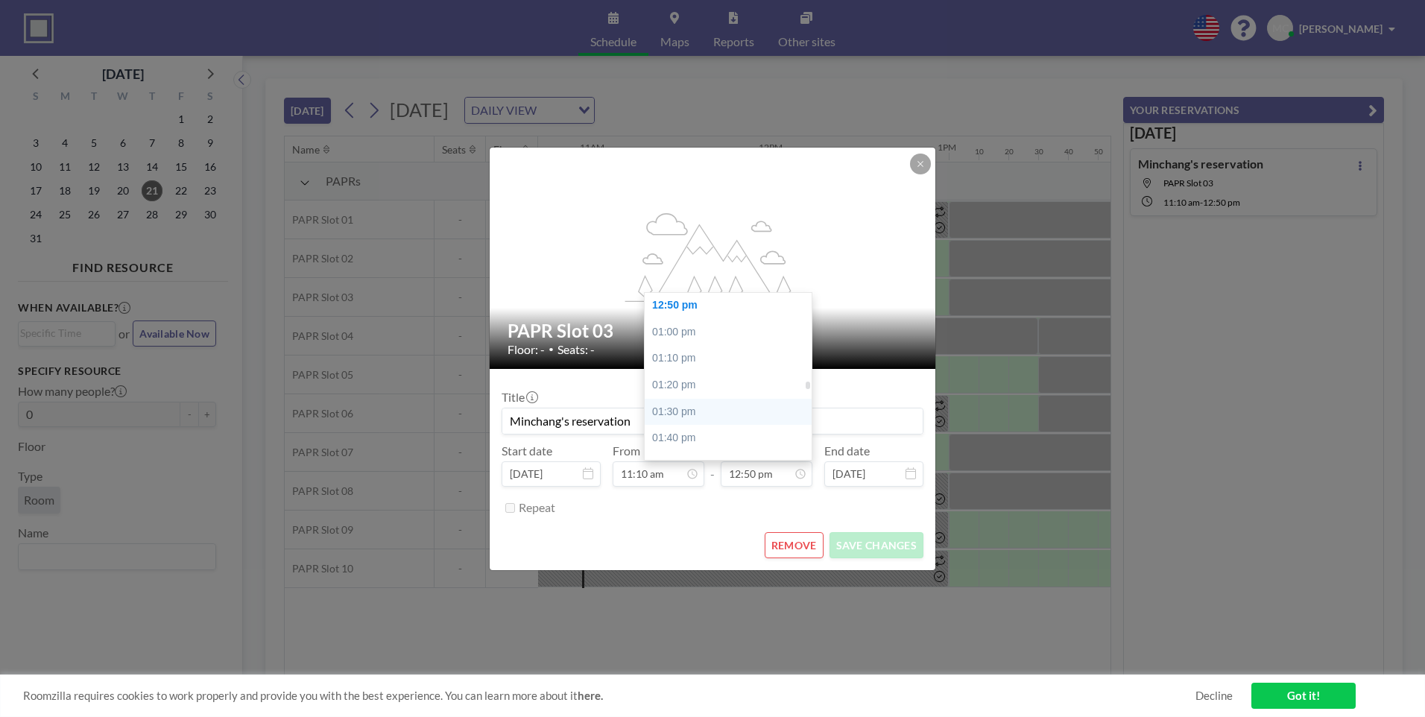
scroll to position [0, 1968]
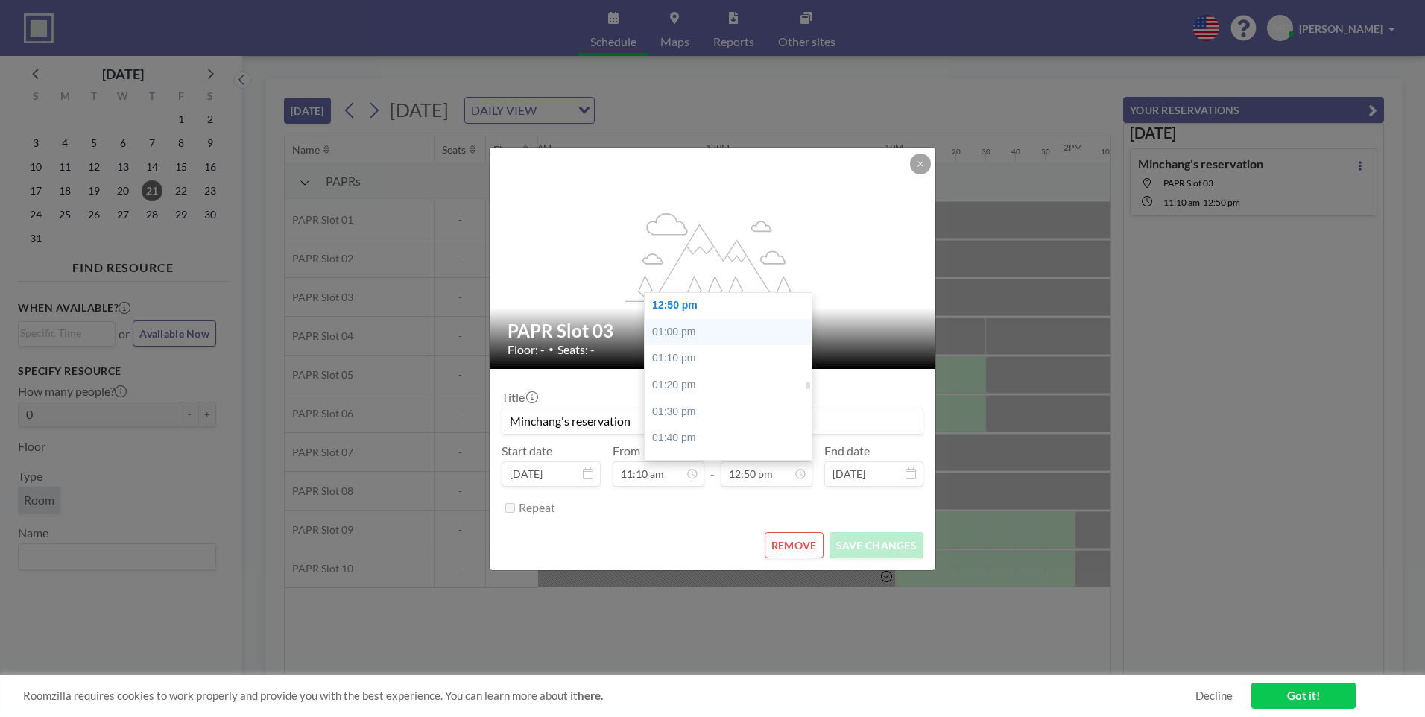
click at [711, 341] on div "01:00 pm" at bounding box center [732, 332] width 174 height 27
type input "01:00 pm"
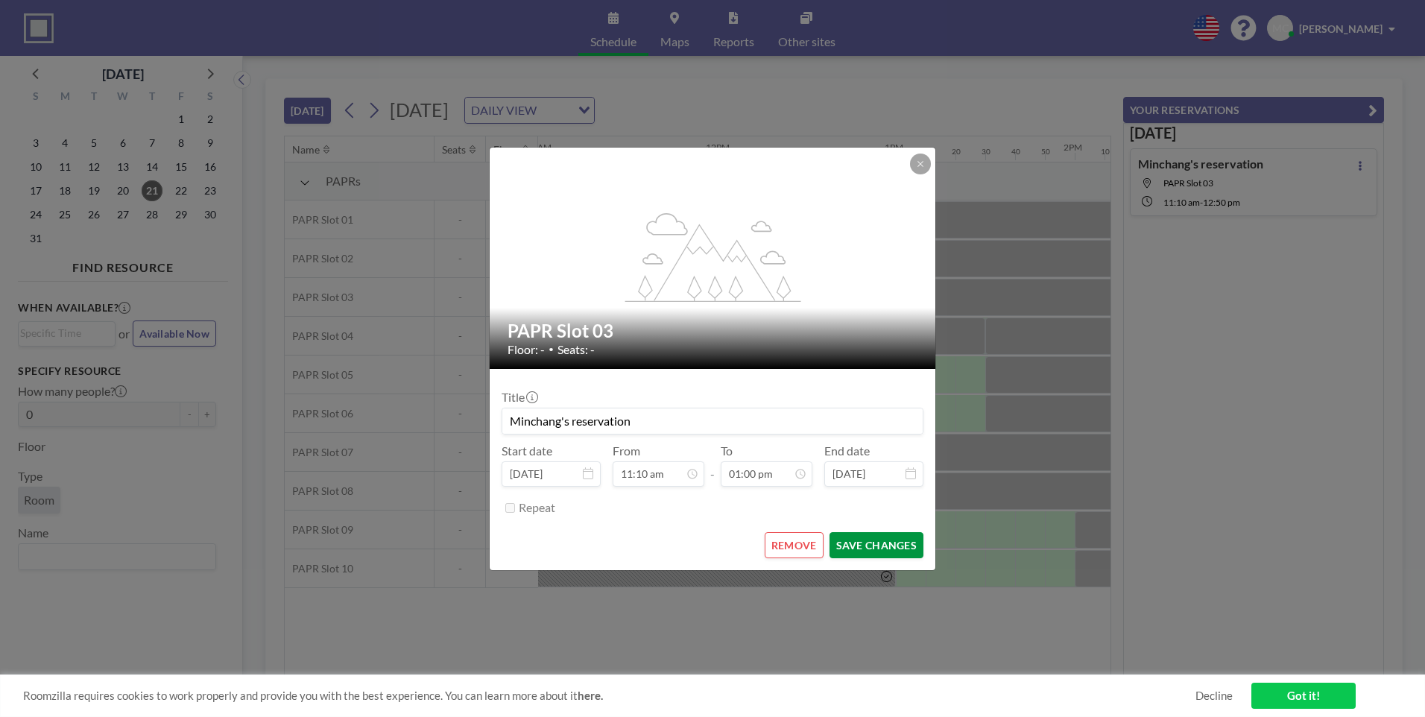
click at [885, 546] on button "SAVE CHANGES" at bounding box center [877, 545] width 94 height 26
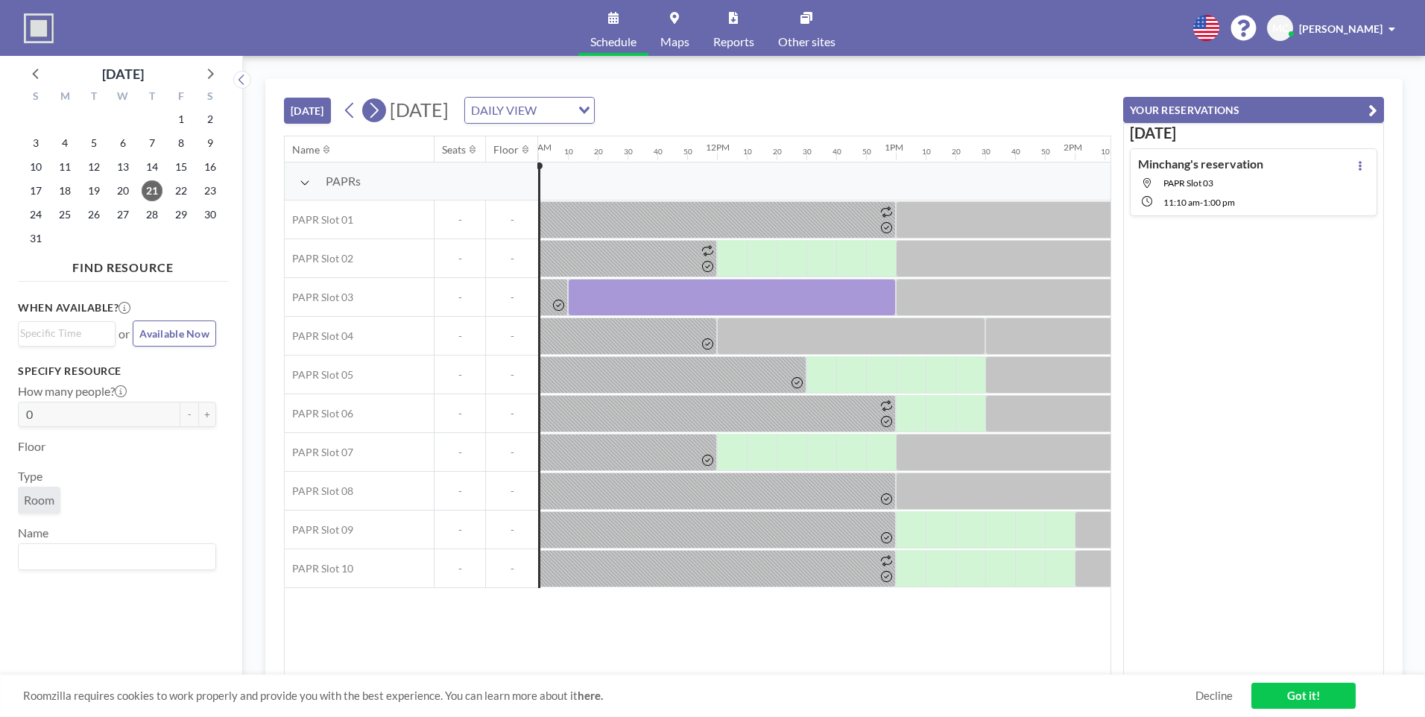
click at [376, 119] on icon at bounding box center [374, 110] width 14 height 22
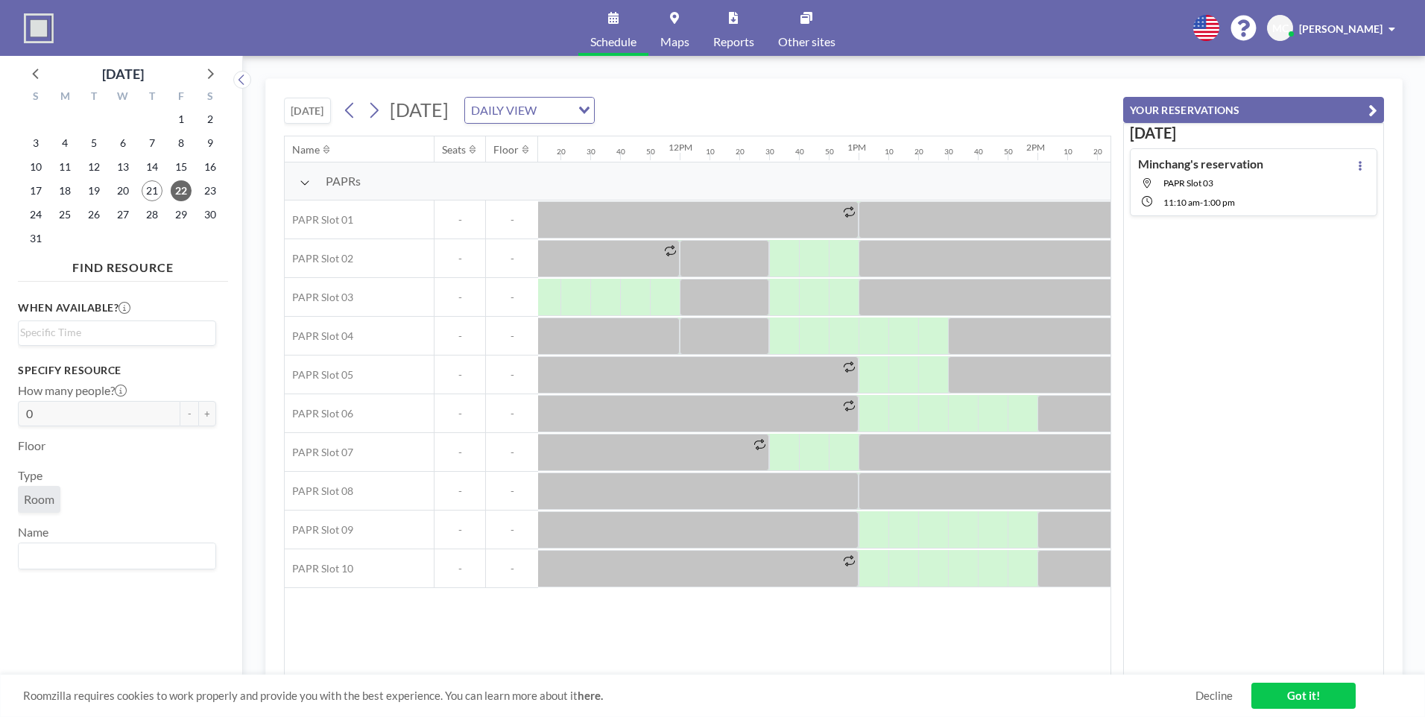
scroll to position [0, 2064]
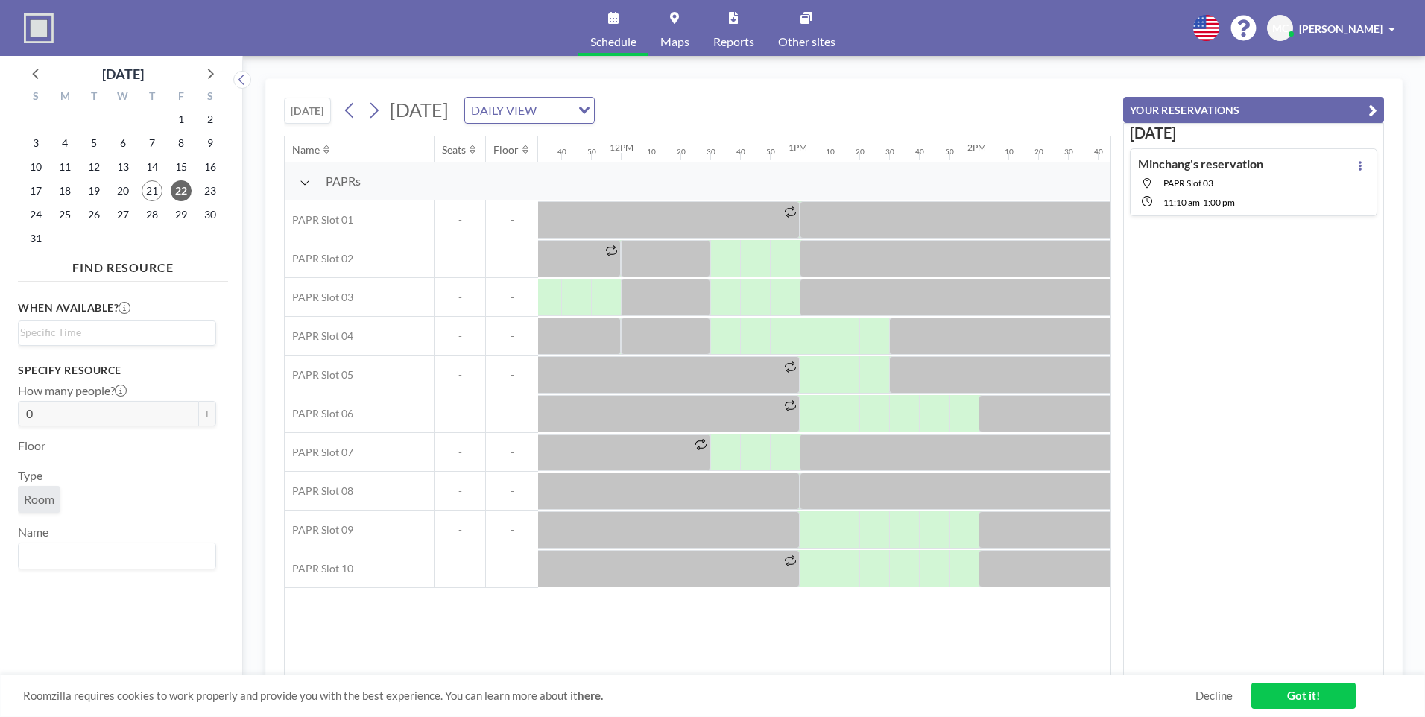
drag, startPoint x: 734, startPoint y: 680, endPoint x: 746, endPoint y: 680, distance: 11.9
click at [746, 680] on div "Roomzilla requires cookies to work properly and provide you with the best exper…" at bounding box center [712, 696] width 1425 height 42
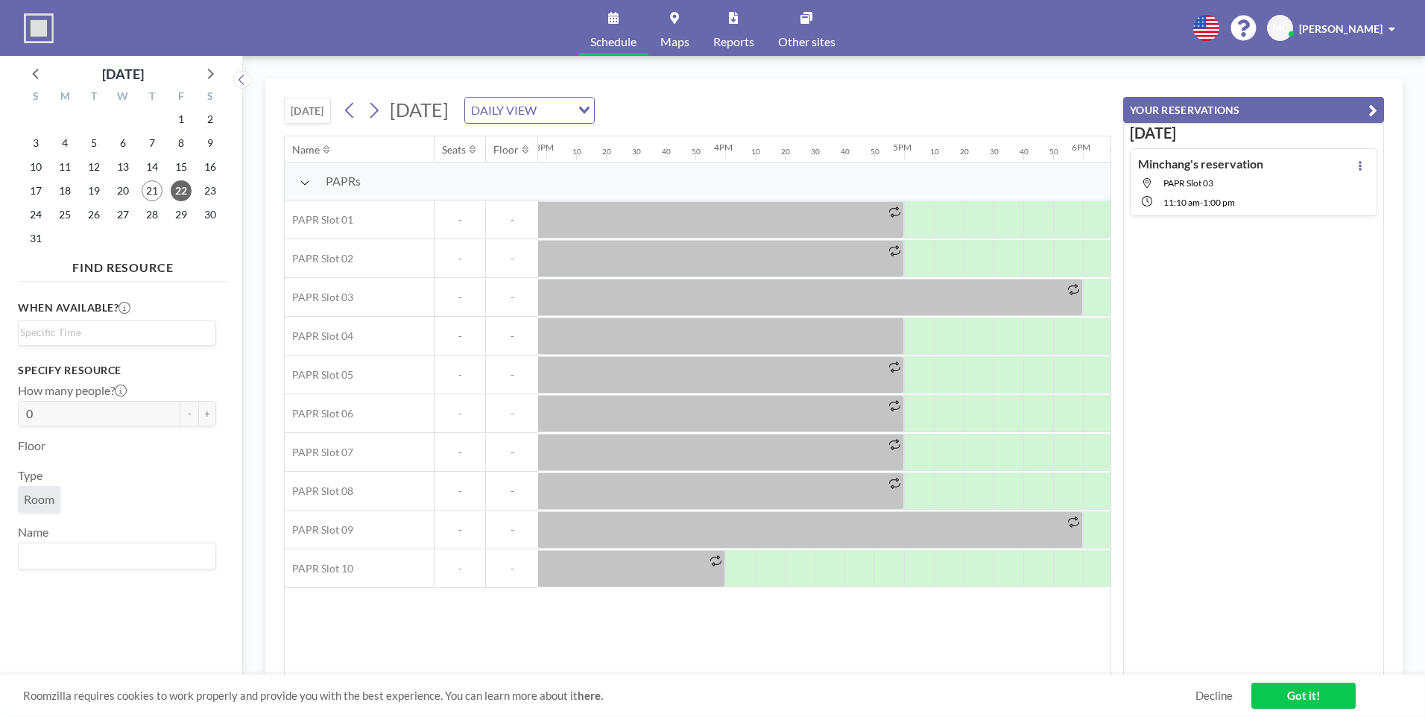
scroll to position [0, 2735]
